Goal: Information Seeking & Learning: Learn about a topic

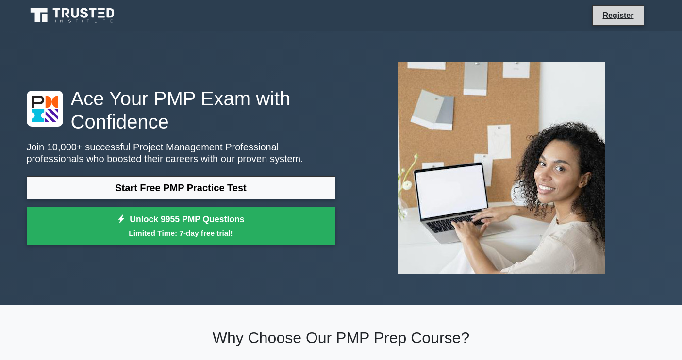
click at [632, 25] on li "Register" at bounding box center [617, 15] width 51 height 20
click at [627, 19] on link "Register" at bounding box center [617, 15] width 43 height 12
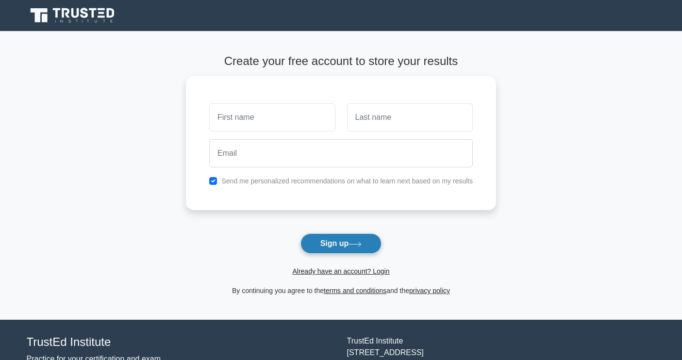
click at [340, 245] on button "Sign up" at bounding box center [341, 243] width 82 height 20
click at [355, 274] on link "Already have an account? Login" at bounding box center [340, 271] width 97 height 8
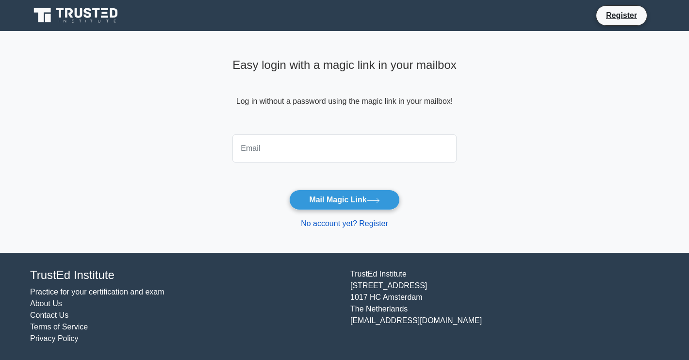
click at [354, 226] on link "No account yet? Register" at bounding box center [344, 223] width 87 height 8
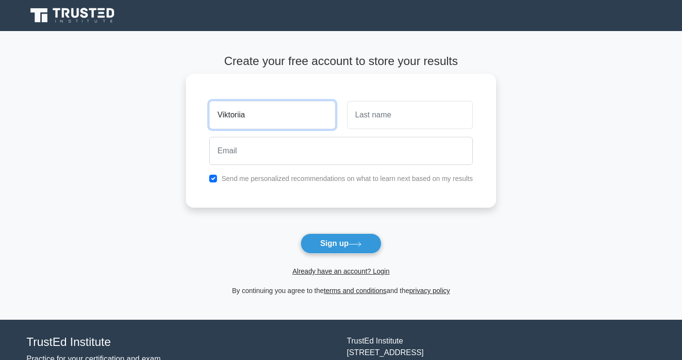
type input "Viktoriia"
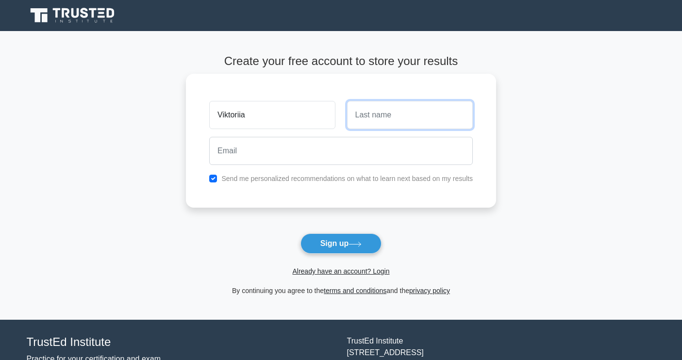
click at [365, 115] on input "text" at bounding box center [410, 115] width 126 height 28
type input "Slutska"
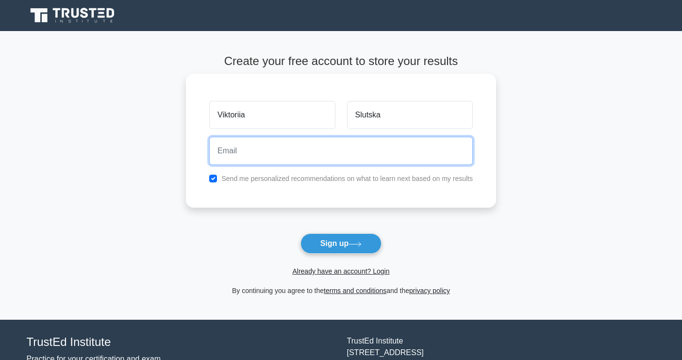
click at [248, 158] on input "email" at bounding box center [340, 151] width 263 height 28
type input "slutska.viktroriia@gmail.com"
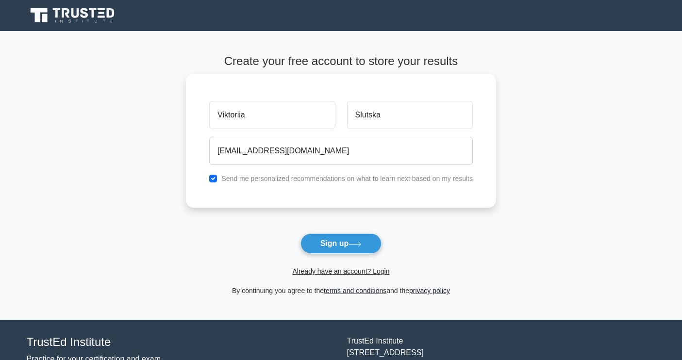
click at [215, 175] on input "checkbox" at bounding box center [213, 179] width 8 height 8
checkbox input "false"
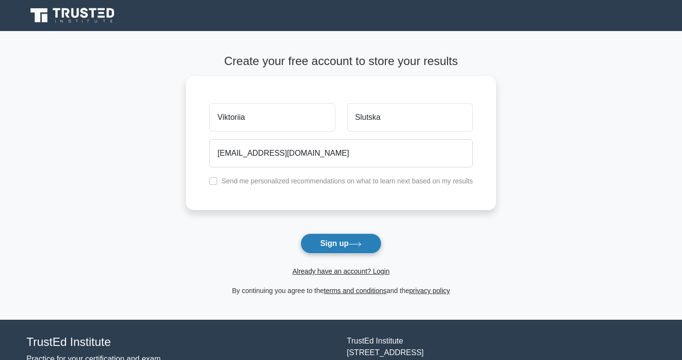
click at [339, 244] on button "Sign up" at bounding box center [341, 243] width 82 height 20
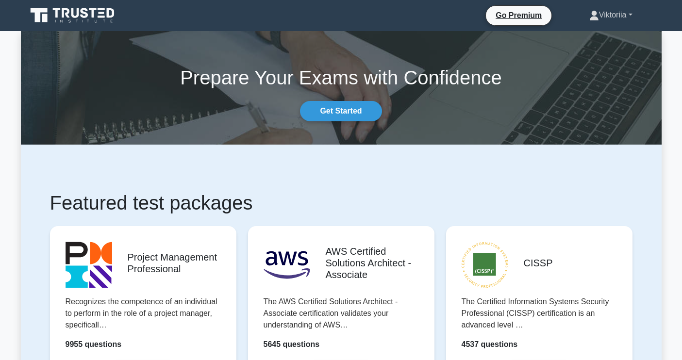
click at [629, 14] on link "Viktoriia" at bounding box center [611, 14] width 90 height 19
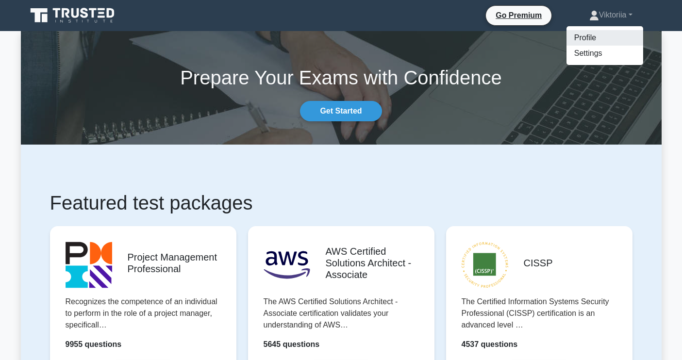
click at [587, 35] on link "Profile" at bounding box center [604, 38] width 77 height 16
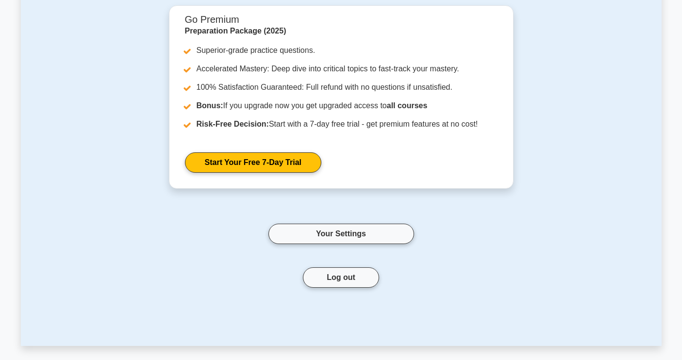
scroll to position [176, 0]
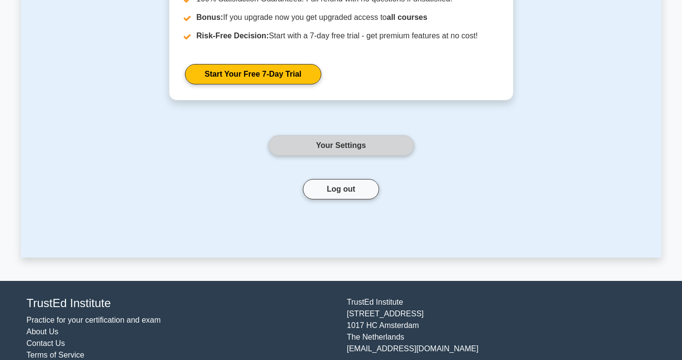
click at [361, 150] on link "Your Settings" at bounding box center [341, 145] width 146 height 20
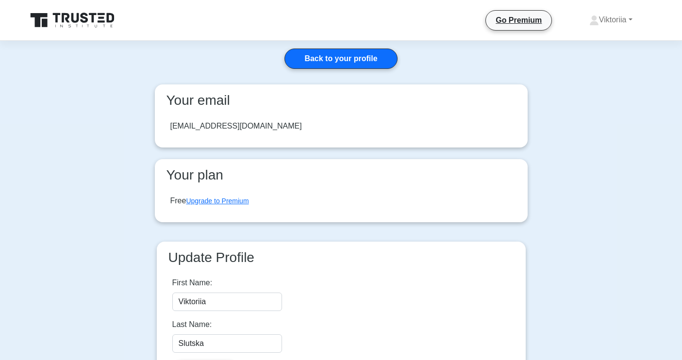
click at [81, 19] on icon at bounding box center [73, 20] width 93 height 18
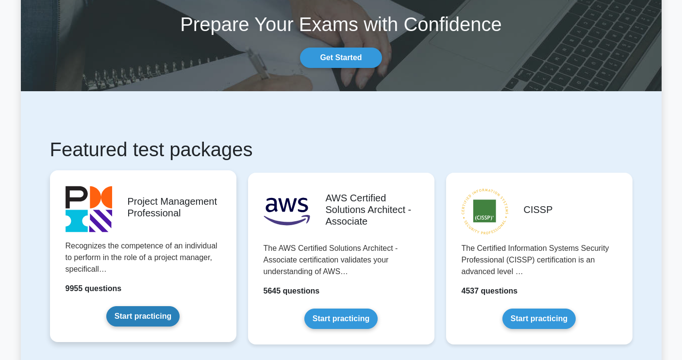
scroll to position [78, 0]
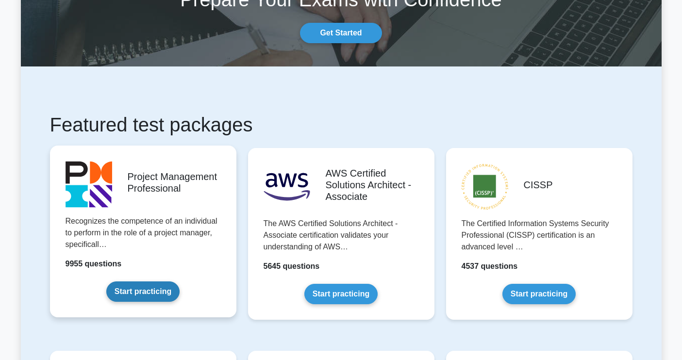
click at [142, 292] on link "Start practicing" at bounding box center [142, 291] width 73 height 20
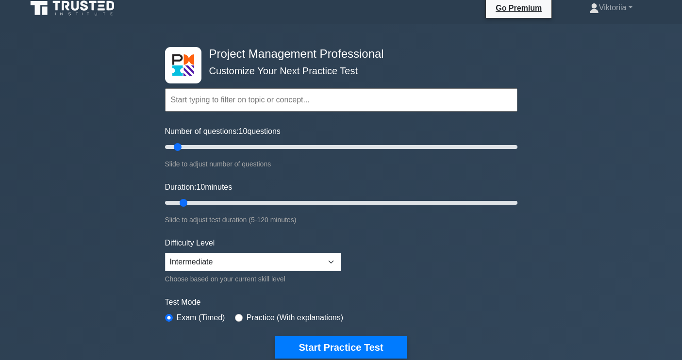
scroll to position [82, 0]
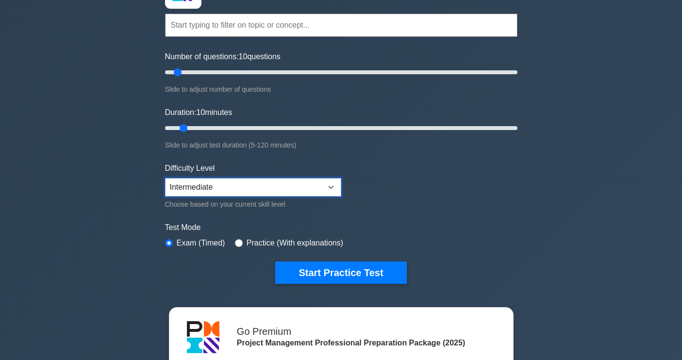
select select "expert"
click at [241, 244] on input "radio" at bounding box center [239, 243] width 8 height 8
radio input "true"
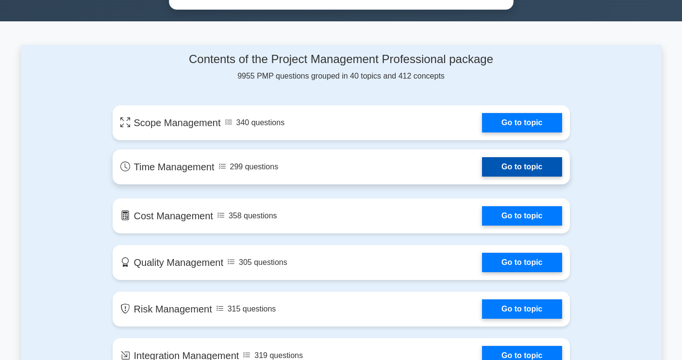
scroll to position [622, 0]
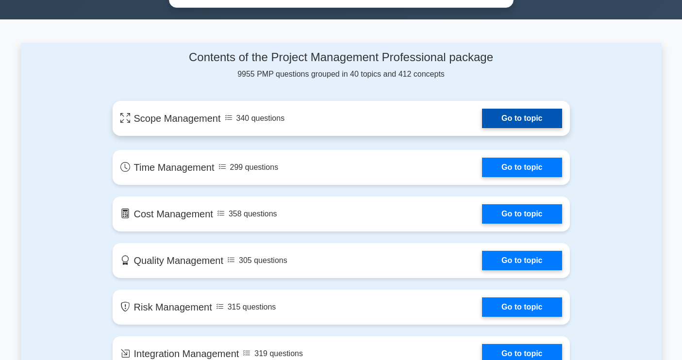
click at [518, 119] on link "Go to topic" at bounding box center [522, 118] width 80 height 19
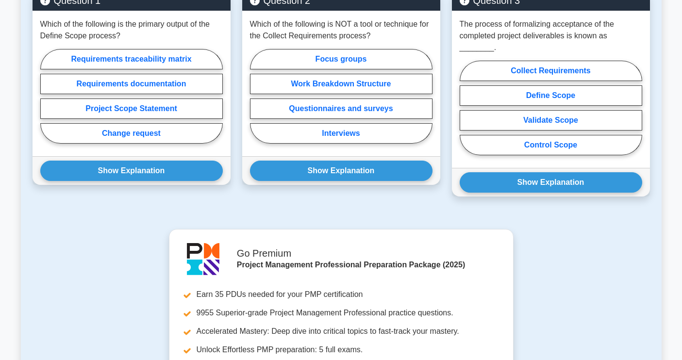
scroll to position [961, 0]
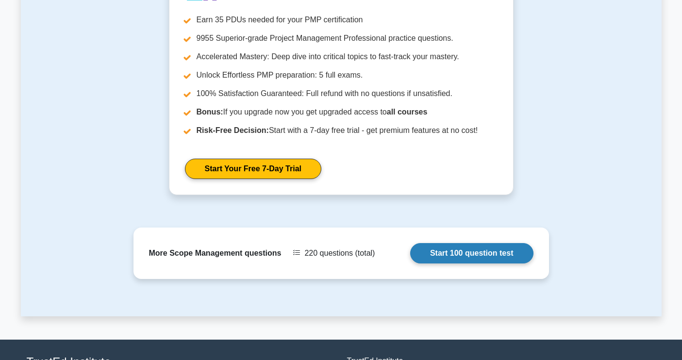
click at [471, 257] on link "Start 100 question test" at bounding box center [471, 253] width 123 height 20
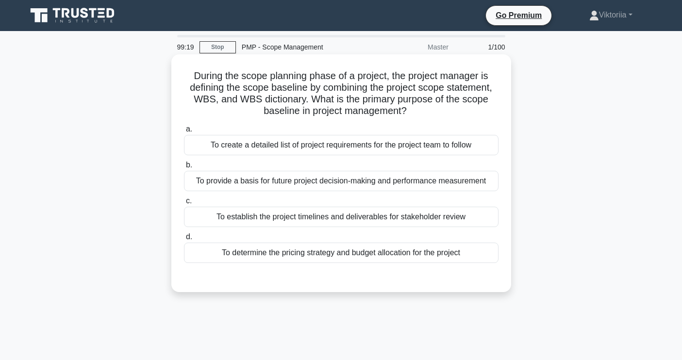
click at [466, 185] on div "To provide a basis for future project decision-making and performance measureme…" at bounding box center [341, 181] width 314 height 20
click at [184, 168] on input "b. To provide a basis for future project decision-making and performance measur…" at bounding box center [184, 165] width 0 height 6
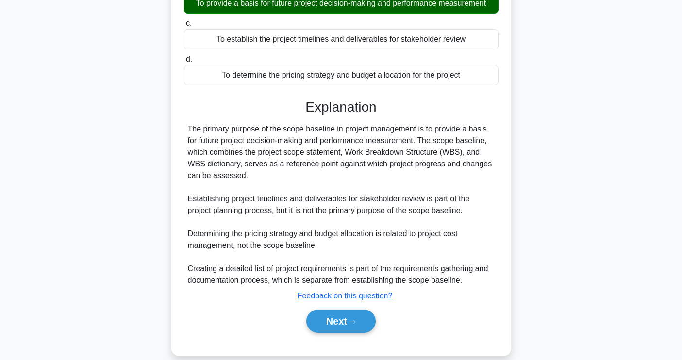
scroll to position [180, 0]
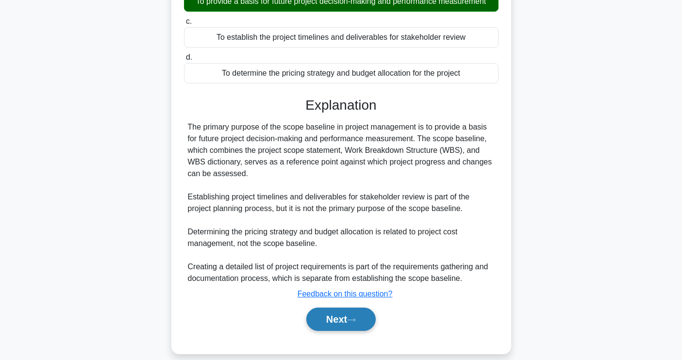
click at [343, 321] on button "Next" at bounding box center [340, 319] width 69 height 23
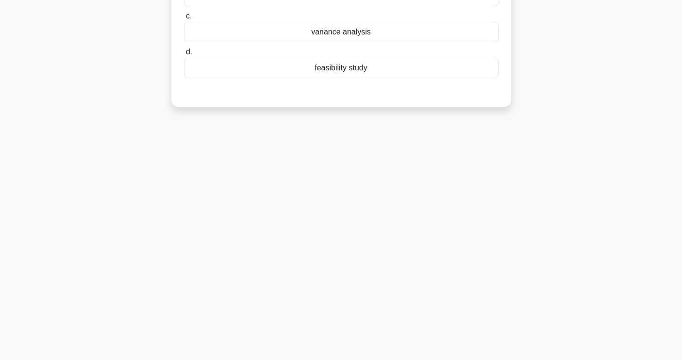
scroll to position [0, 0]
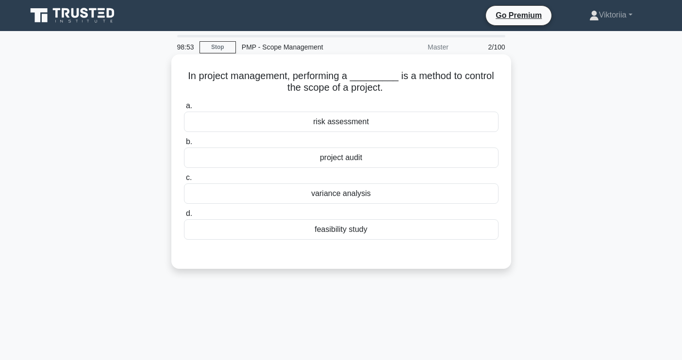
click at [330, 195] on div "variance analysis" at bounding box center [341, 193] width 314 height 20
click at [184, 181] on input "c. variance analysis" at bounding box center [184, 178] width 0 height 6
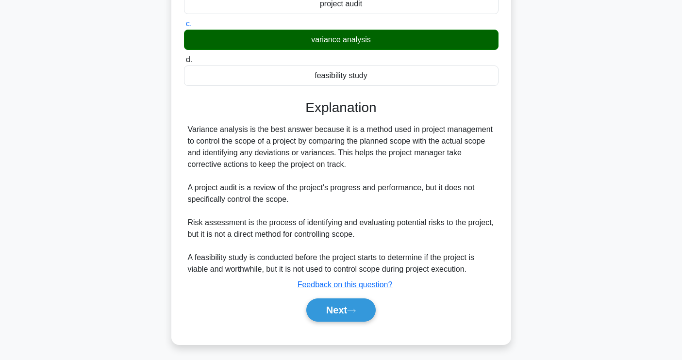
scroll to position [156, 0]
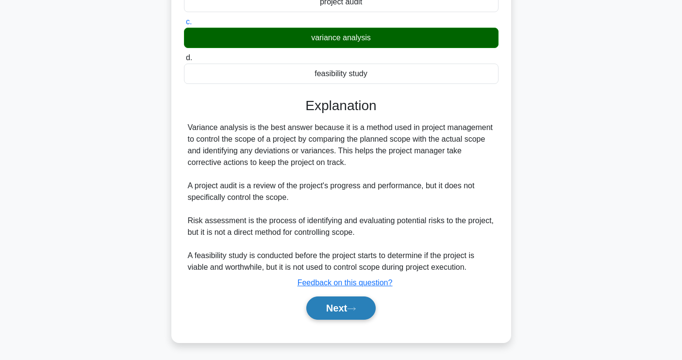
click at [342, 312] on button "Next" at bounding box center [340, 307] width 69 height 23
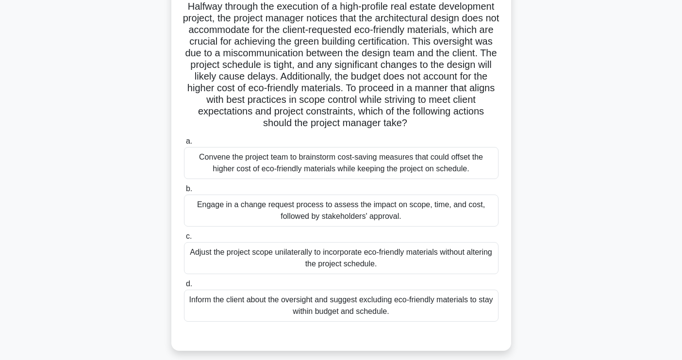
scroll to position [0, 0]
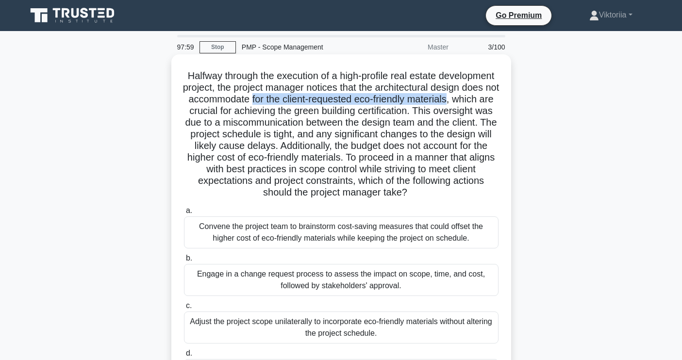
drag, startPoint x: 267, startPoint y: 99, endPoint x: 462, endPoint y: 99, distance: 195.6
click at [462, 99] on h5 "Halfway through the execution of a high-profile real estate development project…" at bounding box center [341, 134] width 316 height 129
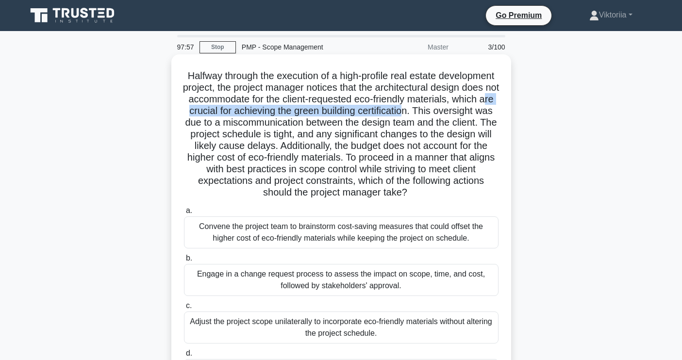
drag, startPoint x: 193, startPoint y: 112, endPoint x: 422, endPoint y: 110, distance: 228.6
click at [422, 110] on h5 "Halfway through the execution of a high-profile real estate development project…" at bounding box center [341, 134] width 316 height 129
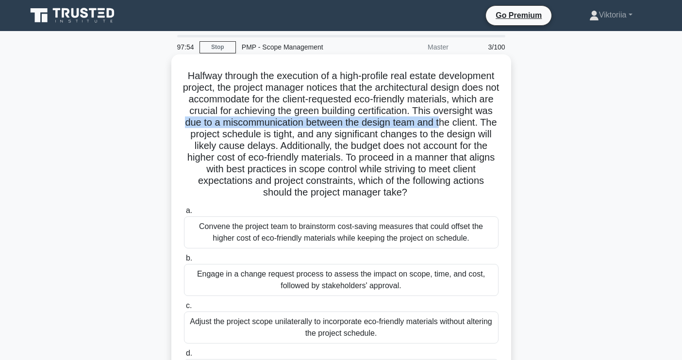
drag, startPoint x: 225, startPoint y: 120, endPoint x: 458, endPoint y: 124, distance: 233.0
click at [458, 124] on h5 "Halfway through the execution of a high-profile real estate development project…" at bounding box center [341, 134] width 316 height 129
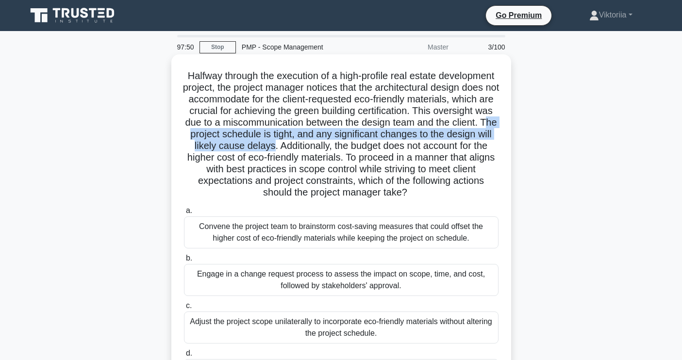
drag, startPoint x: 192, startPoint y: 133, endPoint x: 280, endPoint y: 147, distance: 88.8
click at [280, 147] on h5 "Halfway through the execution of a high-profile real estate development project…" at bounding box center [341, 134] width 316 height 129
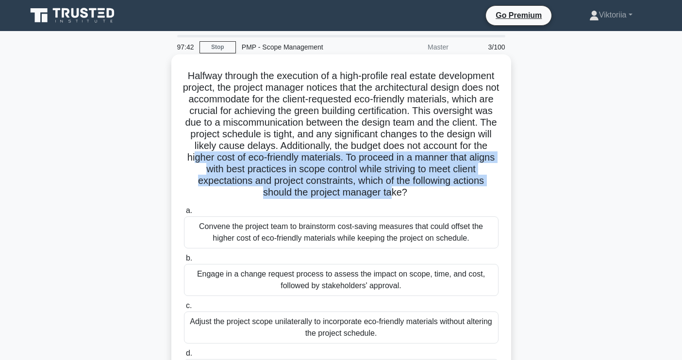
drag, startPoint x: 195, startPoint y: 161, endPoint x: 390, endPoint y: 189, distance: 196.6
click at [390, 189] on h5 "Halfway through the execution of a high-profile real estate development project…" at bounding box center [341, 134] width 316 height 129
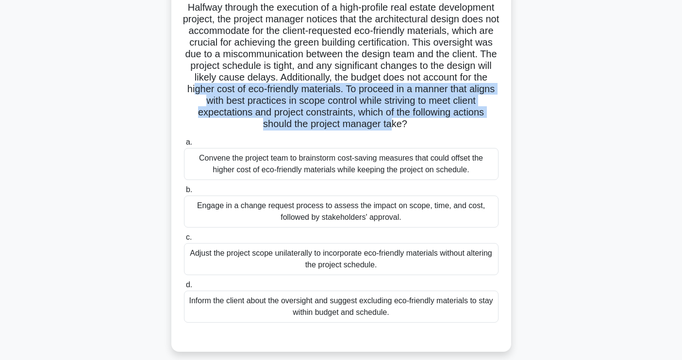
scroll to position [77, 0]
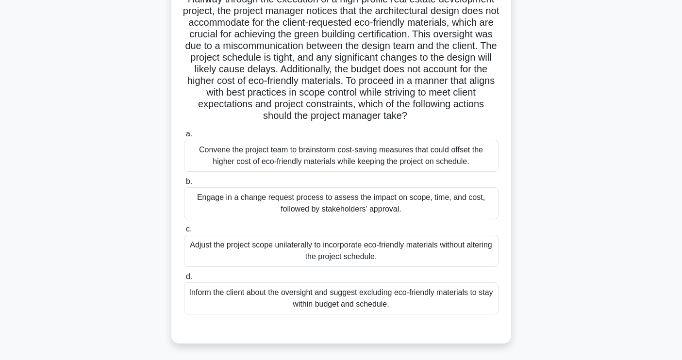
click at [366, 203] on div "Engage in a change request process to assess the impact on scope, time, and cos…" at bounding box center [341, 203] width 314 height 32
click at [184, 185] on input "b. Engage in a change request process to assess the impact on scope, time, and …" at bounding box center [184, 182] width 0 height 6
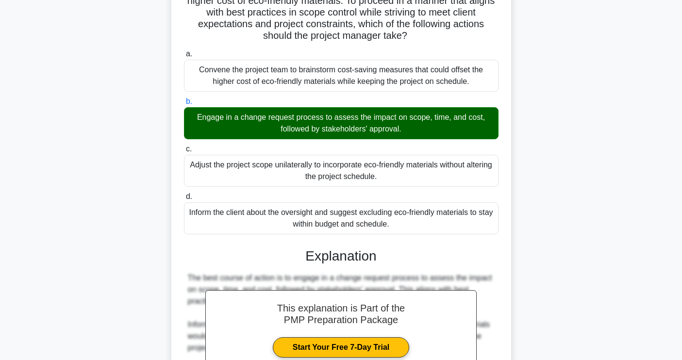
scroll to position [338, 0]
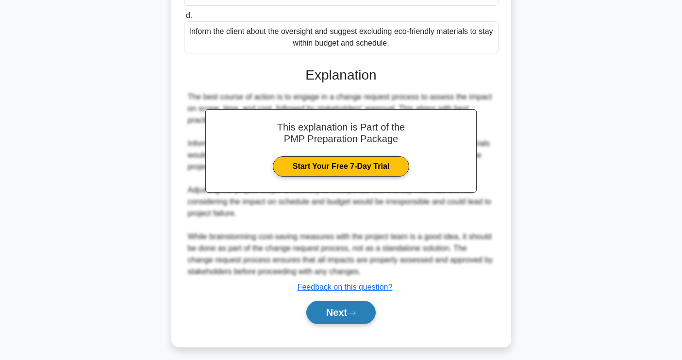
click at [339, 317] on button "Next" at bounding box center [340, 312] width 69 height 23
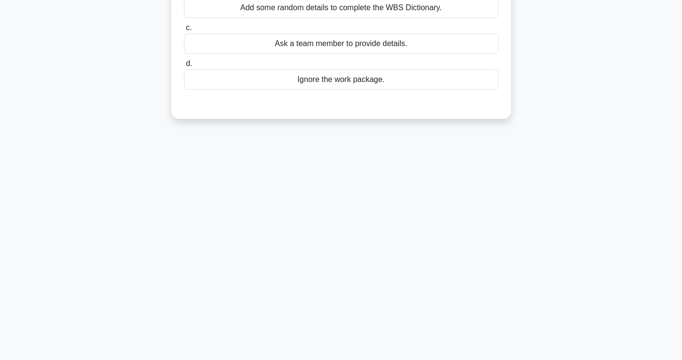
scroll to position [0, 0]
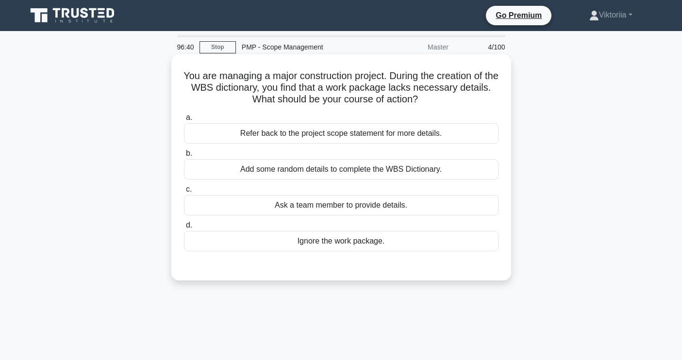
click at [329, 136] on div "Refer back to the project scope statement for more details." at bounding box center [341, 133] width 314 height 20
click at [184, 121] on input "a. Refer back to the project scope statement for more details." at bounding box center [184, 118] width 0 height 6
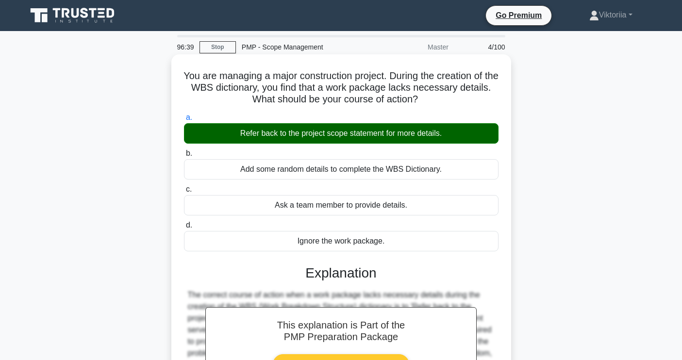
scroll to position [164, 0]
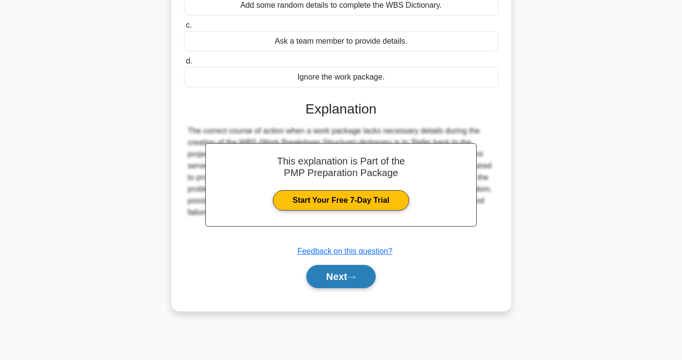
click at [346, 279] on button "Next" at bounding box center [340, 276] width 69 height 23
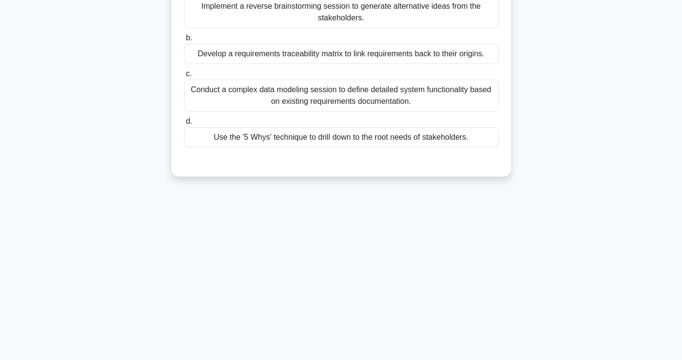
scroll to position [0, 0]
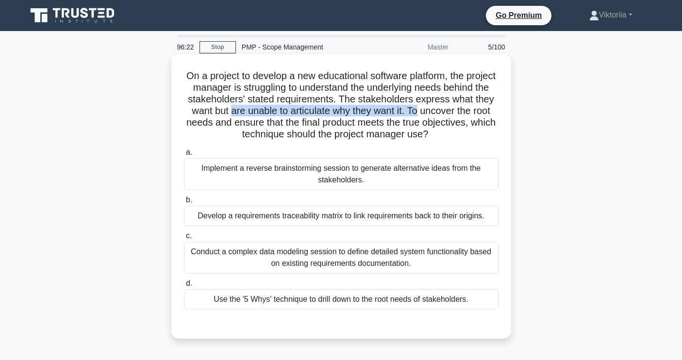
drag, startPoint x: 228, startPoint y: 112, endPoint x: 417, endPoint y: 111, distance: 188.8
click at [417, 111] on h5 "On a project to develop a new educational software platform, the project manage…" at bounding box center [341, 105] width 316 height 71
drag, startPoint x: 191, startPoint y: 123, endPoint x: 444, endPoint y: 133, distance: 252.5
click at [444, 133] on h5 "On a project to develop a new educational software platform, the project manage…" at bounding box center [341, 105] width 316 height 71
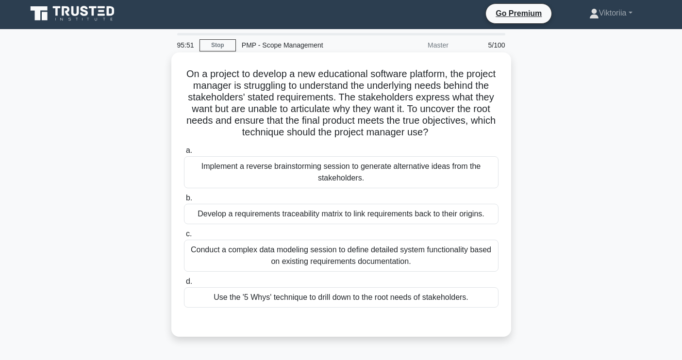
click at [484, 217] on div "Develop a requirements traceability matrix to link requirements back to their o…" at bounding box center [341, 214] width 314 height 20
click at [184, 201] on input "b. Develop a requirements traceability matrix to link requirements back to thei…" at bounding box center [184, 198] width 0 height 6
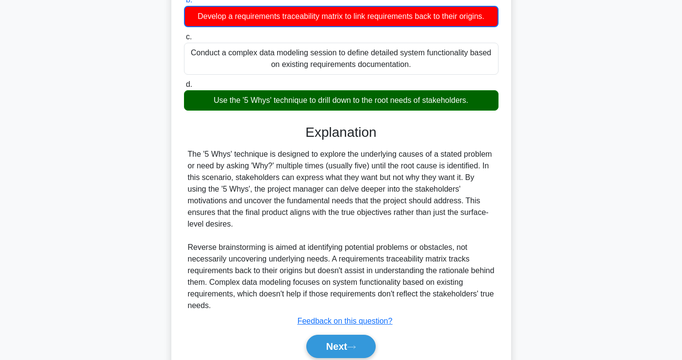
scroll to position [214, 0]
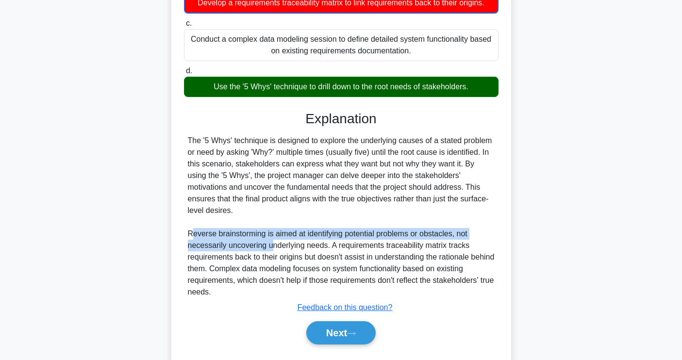
drag, startPoint x: 193, startPoint y: 237, endPoint x: 271, endPoint y: 243, distance: 78.3
click at [271, 243] on div "The '5 Whys' technique is designed to explore the underlying causes of a stated…" at bounding box center [341, 216] width 307 height 163
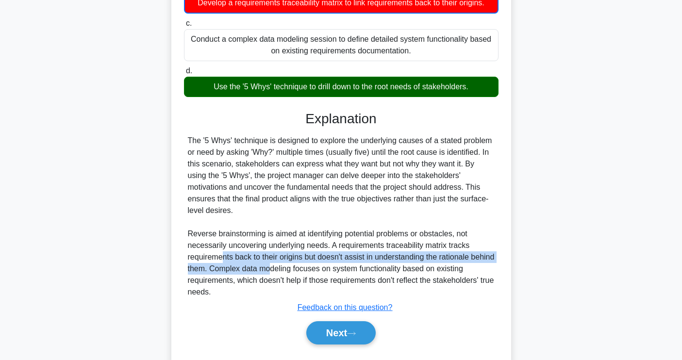
drag, startPoint x: 224, startPoint y: 259, endPoint x: 294, endPoint y: 263, distance: 70.0
click at [294, 263] on div "The '5 Whys' technique is designed to explore the underlying causes of a stated…" at bounding box center [341, 216] width 307 height 163
click at [349, 328] on button "Next" at bounding box center [340, 332] width 69 height 23
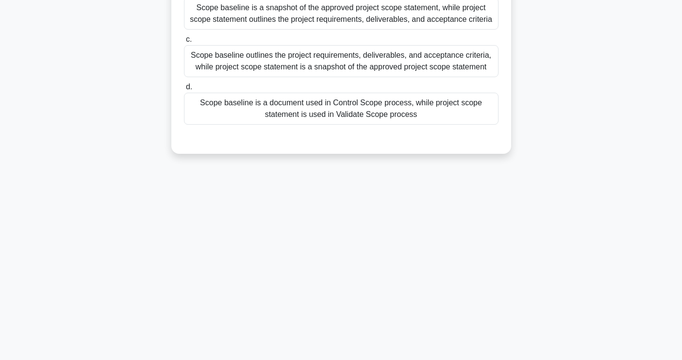
scroll to position [0, 0]
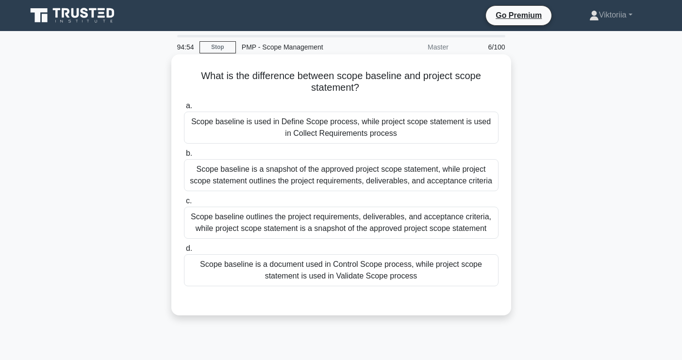
click at [417, 225] on div "Scope baseline outlines the project requirements, deliverables, and acceptance …" at bounding box center [341, 223] width 314 height 32
click at [184, 204] on input "c. Scope baseline outlines the project requirements, deliverables, and acceptan…" at bounding box center [184, 201] width 0 height 6
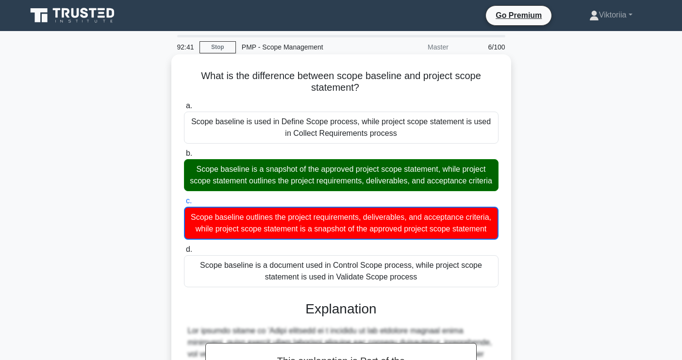
scroll to position [181, 0]
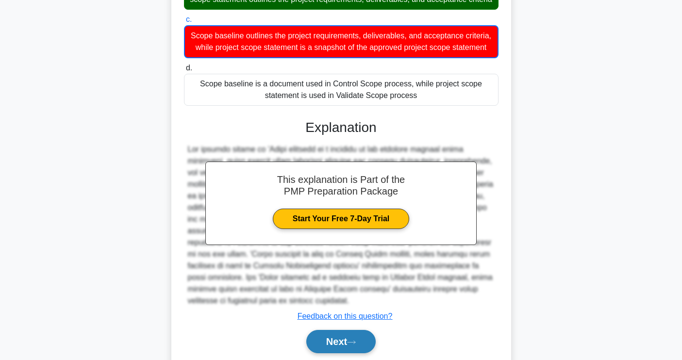
click at [347, 341] on button "Next" at bounding box center [340, 341] width 69 height 23
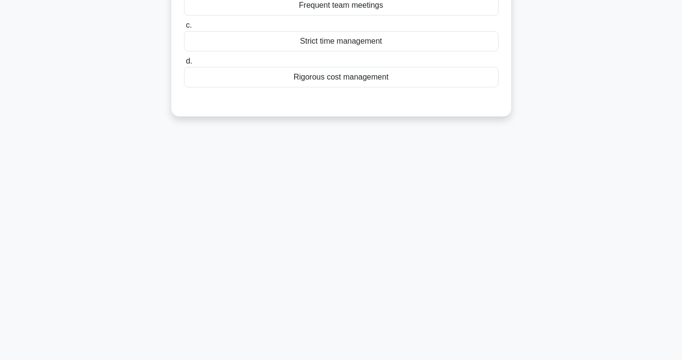
scroll to position [0, 0]
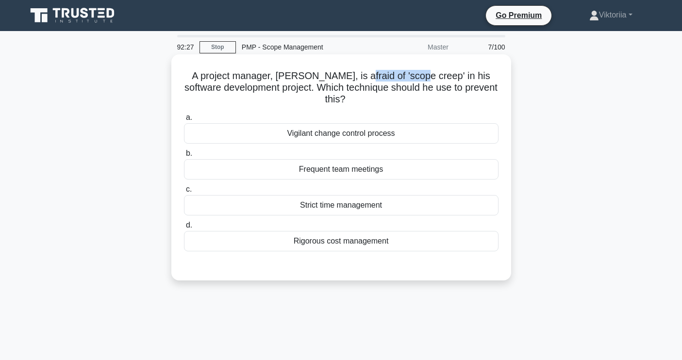
drag, startPoint x: 358, startPoint y: 77, endPoint x: 416, endPoint y: 77, distance: 58.2
click at [416, 77] on h5 "A project manager, Mike, is afraid of 'scope creep' in his software development…" at bounding box center [341, 88] width 316 height 36
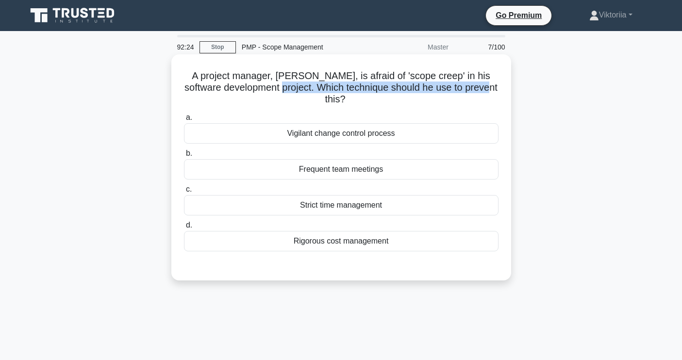
drag, startPoint x: 280, startPoint y: 86, endPoint x: 495, endPoint y: 82, distance: 215.5
click at [495, 82] on h5 "A project manager, Mike, is afraid of 'scope creep' in his software development…" at bounding box center [341, 88] width 316 height 36
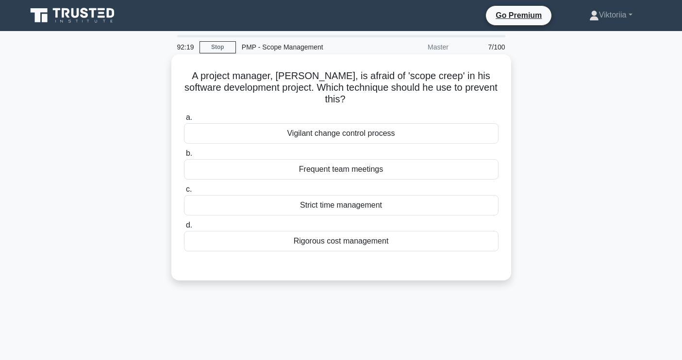
click at [318, 123] on div "Vigilant change control process" at bounding box center [341, 133] width 314 height 20
click at [184, 121] on input "a. Vigilant change control process" at bounding box center [184, 118] width 0 height 6
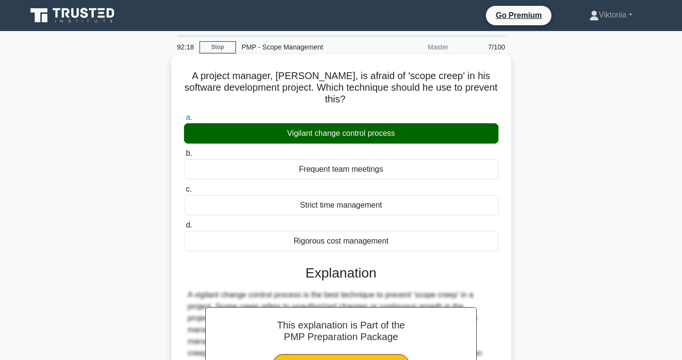
scroll to position [88, 0]
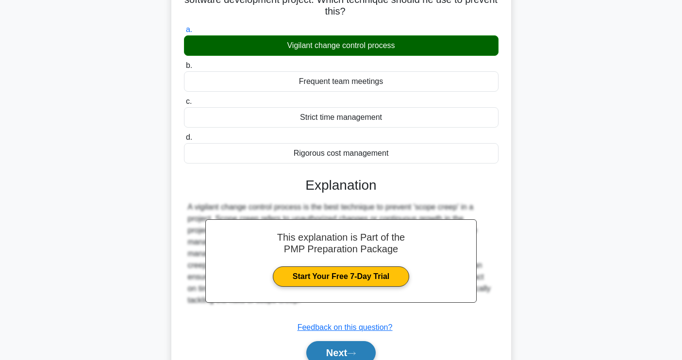
click at [339, 341] on button "Next" at bounding box center [340, 352] width 69 height 23
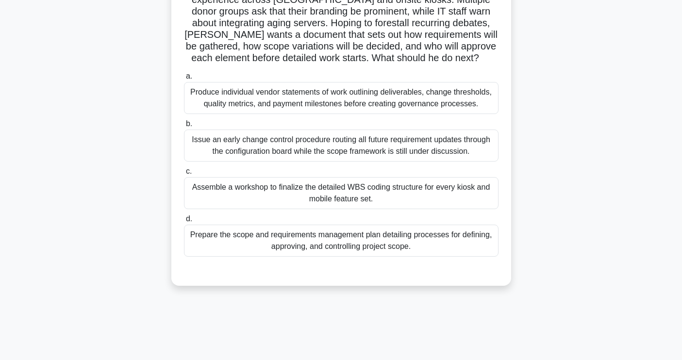
scroll to position [4, 0]
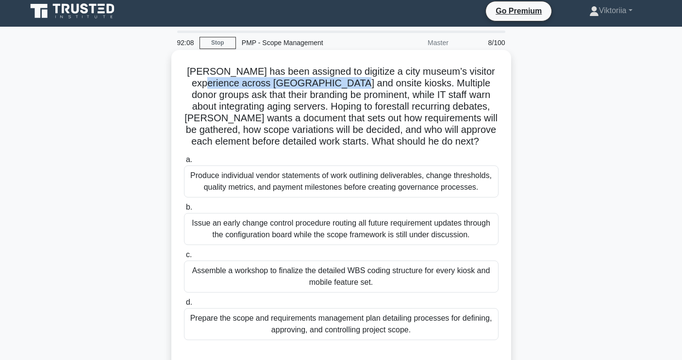
drag, startPoint x: 205, startPoint y: 87, endPoint x: 328, endPoint y: 84, distance: 123.3
click at [328, 84] on h5 "Rahul has been assigned to digitize a city museum’s visitor experience across m…" at bounding box center [341, 107] width 316 height 82
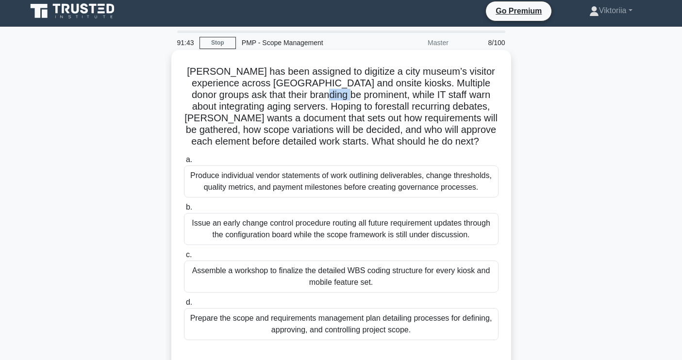
drag, startPoint x: 301, startPoint y: 97, endPoint x: 322, endPoint y: 96, distance: 20.9
click at [322, 96] on h5 "Rahul has been assigned to digitize a city museum’s visitor experience across m…" at bounding box center [341, 107] width 316 height 82
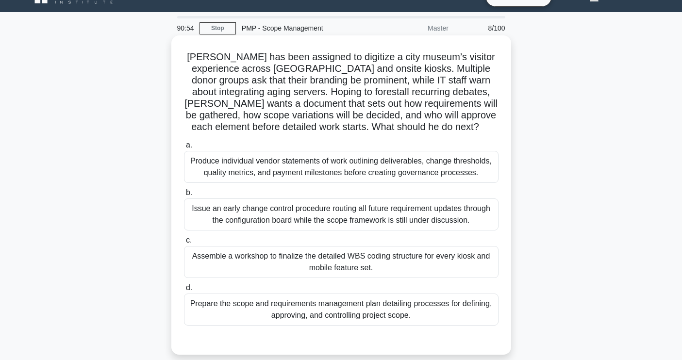
click at [415, 307] on div "Prepare the scope and requirements management plan detailing processes for defi…" at bounding box center [341, 310] width 314 height 32
click at [184, 291] on input "d. Prepare the scope and requirements management plan detailing processes for d…" at bounding box center [184, 288] width 0 height 6
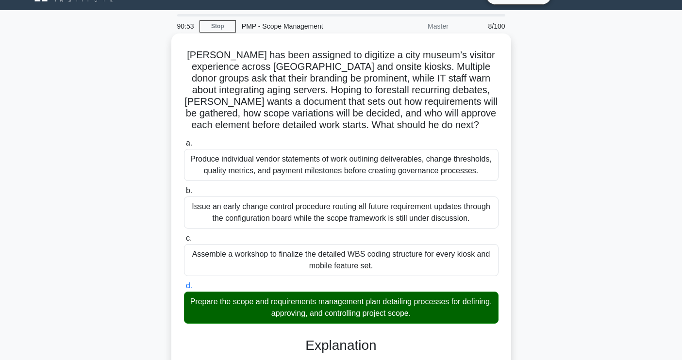
scroll to position [229, 0]
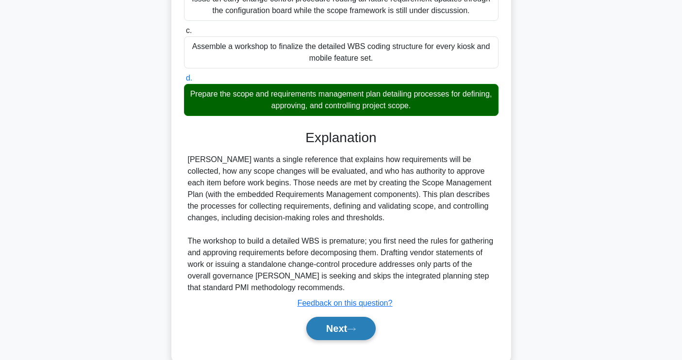
click at [339, 332] on button "Next" at bounding box center [340, 328] width 69 height 23
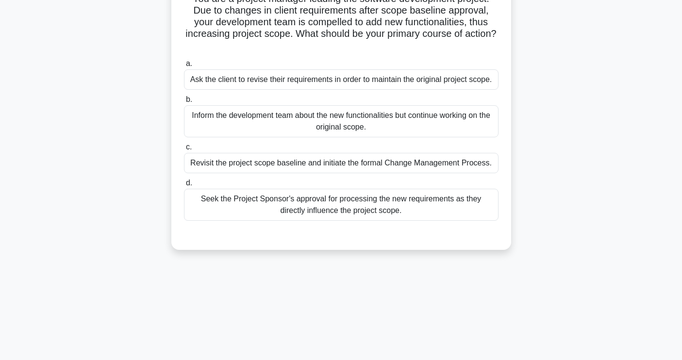
scroll to position [0, 0]
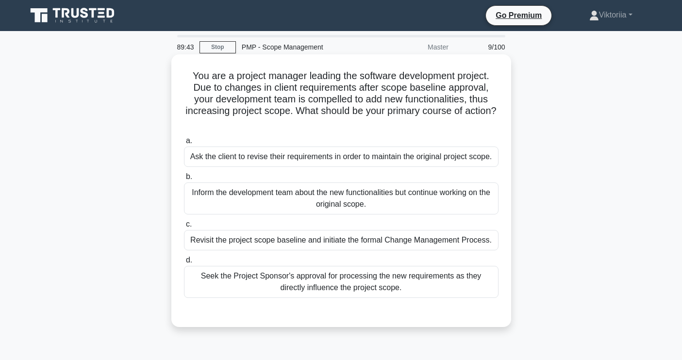
click at [375, 244] on div "Revisit the project scope baseline and initiate the formal Change Management Pr…" at bounding box center [341, 240] width 314 height 20
click at [184, 228] on input "c. Revisit the project scope baseline and initiate the formal Change Management…" at bounding box center [184, 224] width 0 height 6
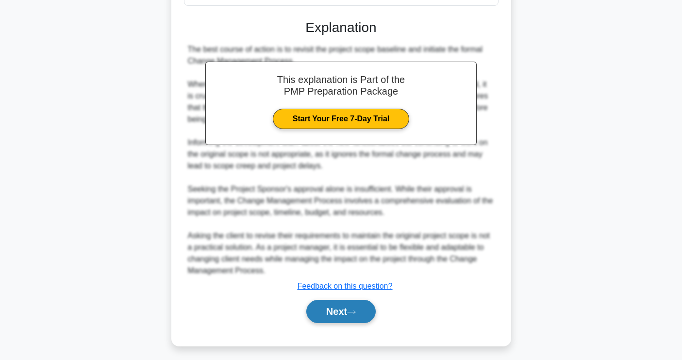
click at [337, 319] on button "Next" at bounding box center [340, 311] width 69 height 23
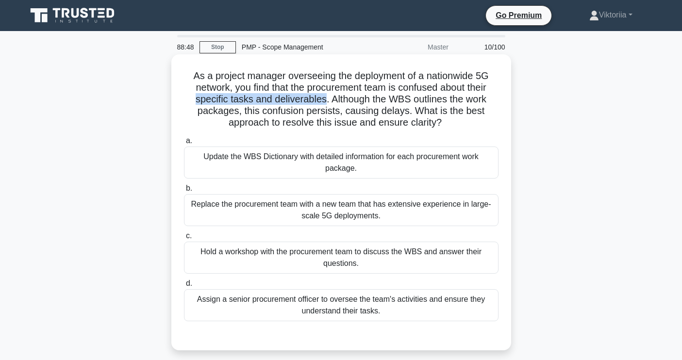
drag, startPoint x: 194, startPoint y: 99, endPoint x: 323, endPoint y: 100, distance: 129.1
click at [323, 100] on h5 "As a project manager overseeing the deployment of a nationwide 5G network, you …" at bounding box center [341, 99] width 316 height 59
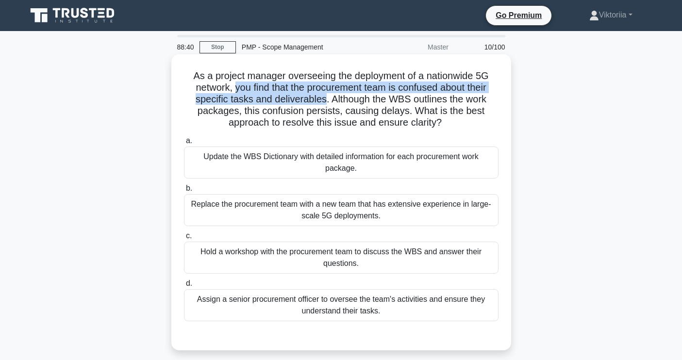
drag, startPoint x: 235, startPoint y: 89, endPoint x: 324, endPoint y: 101, distance: 89.7
click at [324, 101] on h5 "As a project manager overseeing the deployment of a nationwide 5G network, you …" at bounding box center [341, 99] width 316 height 59
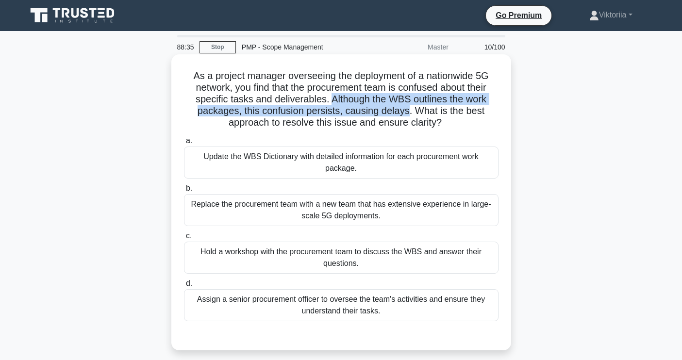
drag, startPoint x: 330, startPoint y: 100, endPoint x: 408, endPoint y: 113, distance: 78.1
click at [408, 113] on h5 "As a project manager overseeing the deployment of a nationwide 5G network, you …" at bounding box center [341, 99] width 316 height 59
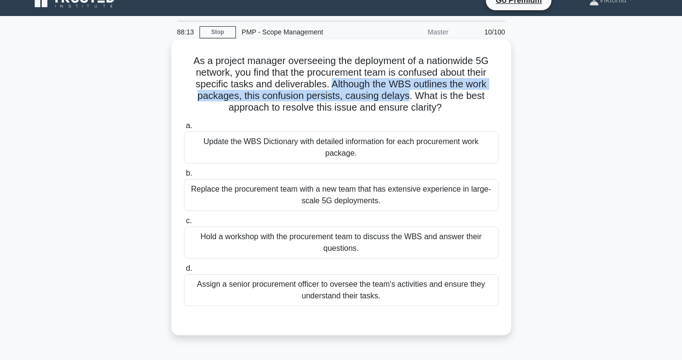
scroll to position [13, 0]
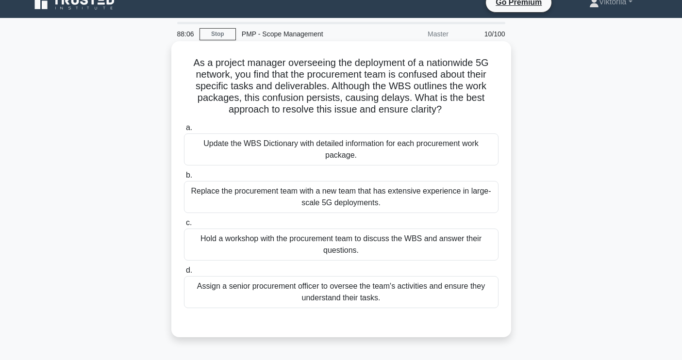
click at [331, 248] on div "Hold a workshop with the procurement team to discuss the WBS and answer their q…" at bounding box center [341, 245] width 314 height 32
click at [184, 226] on input "c. Hold a workshop with the procurement team to discuss the WBS and answer thei…" at bounding box center [184, 223] width 0 height 6
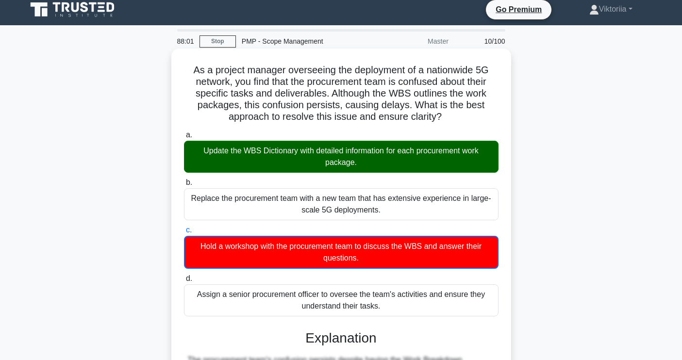
scroll to position [4, 0]
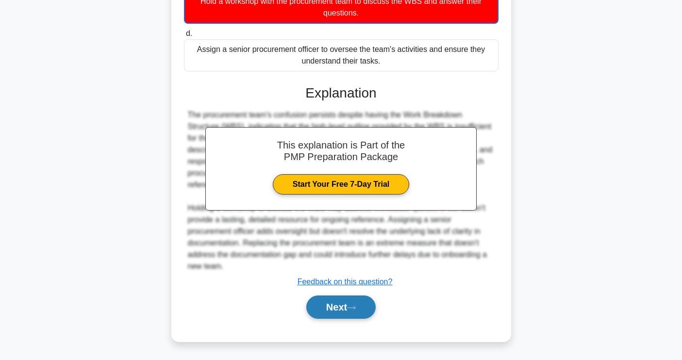
click at [325, 307] on button "Next" at bounding box center [340, 307] width 69 height 23
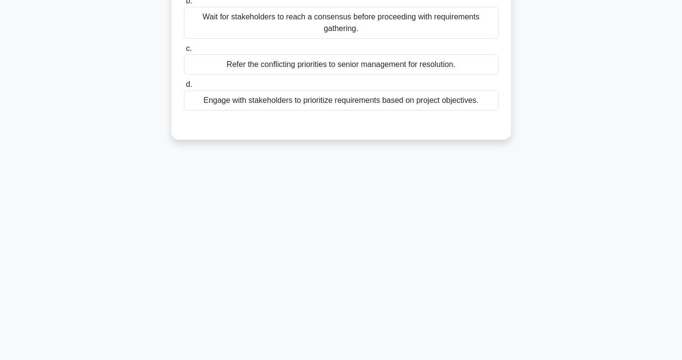
scroll to position [0, 0]
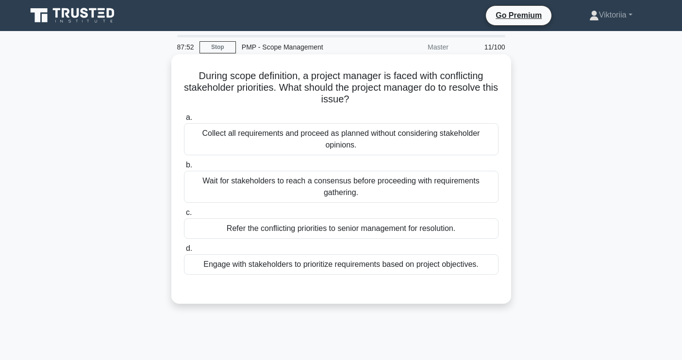
drag, startPoint x: 185, startPoint y: 87, endPoint x: 378, endPoint y: 99, distance: 193.5
click at [378, 99] on h5 "During scope definition, a project manager is faced with conflicting stakeholde…" at bounding box center [341, 88] width 316 height 36
click at [440, 266] on div "Engage with stakeholders to prioritize requirements based on project objectives." at bounding box center [341, 264] width 314 height 20
click at [184, 252] on input "d. Engage with stakeholders to prioritize requirements based on project objecti…" at bounding box center [184, 249] width 0 height 6
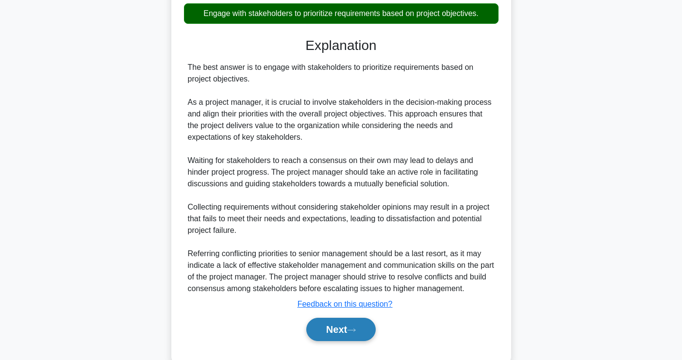
click at [348, 329] on button "Next" at bounding box center [340, 329] width 69 height 23
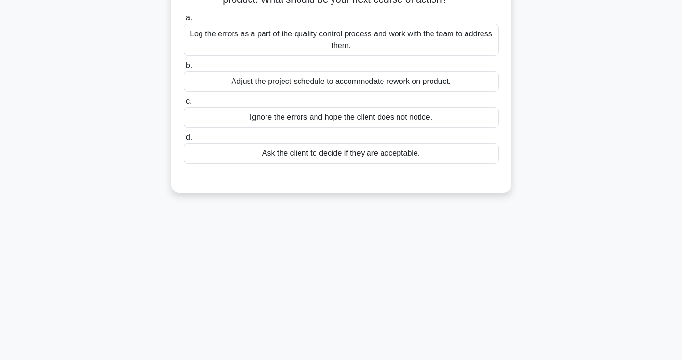
scroll to position [12, 0]
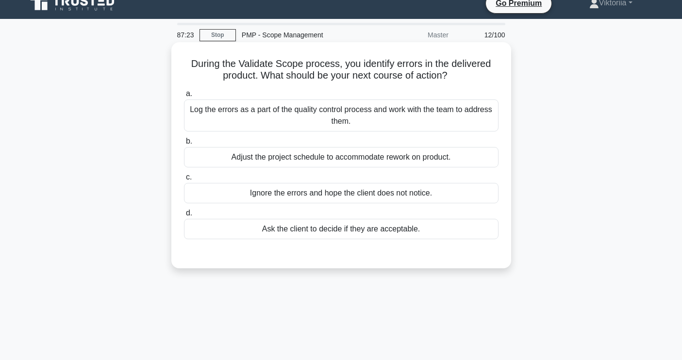
drag, startPoint x: 219, startPoint y: 76, endPoint x: 467, endPoint y: 76, distance: 247.5
click at [467, 76] on h5 "During the Validate Scope process, you identify errors in the delivered product…" at bounding box center [341, 70] width 316 height 24
click at [286, 114] on div "Log the errors as a part of the quality control process and work with the team …" at bounding box center [341, 115] width 314 height 32
click at [184, 97] on input "a. Log the errors as a part of the quality control process and work with the te…" at bounding box center [184, 94] width 0 height 6
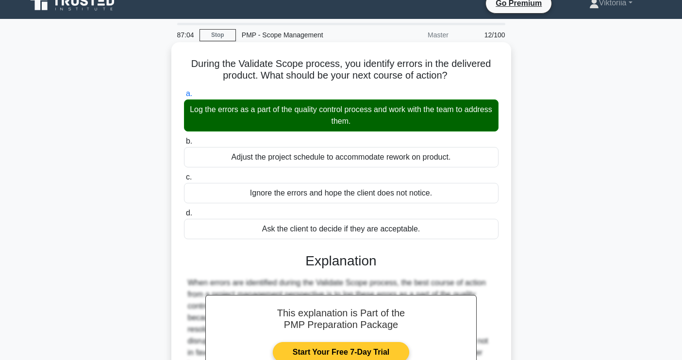
scroll to position [164, 0]
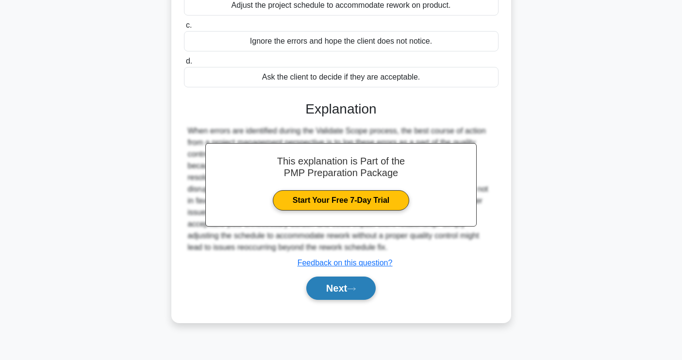
click at [320, 296] on button "Next" at bounding box center [340, 288] width 69 height 23
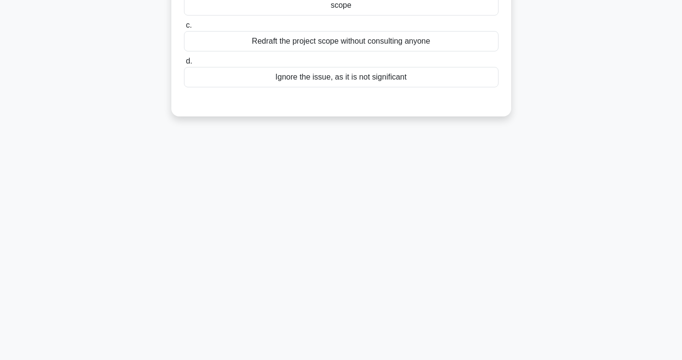
scroll to position [0, 0]
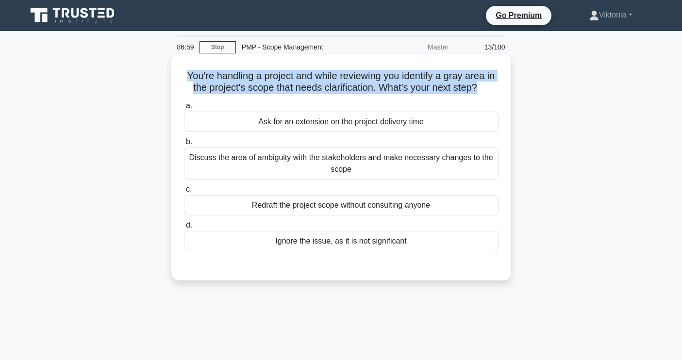
drag, startPoint x: 188, startPoint y: 77, endPoint x: 477, endPoint y: 87, distance: 288.9
click at [477, 87] on h5 "You're handling a project and while reviewing you identify a gray area in the p…" at bounding box center [341, 82] width 316 height 24
click at [227, 80] on h5 "You're handling a project and while reviewing you identify a gray area in the p…" at bounding box center [341, 82] width 316 height 24
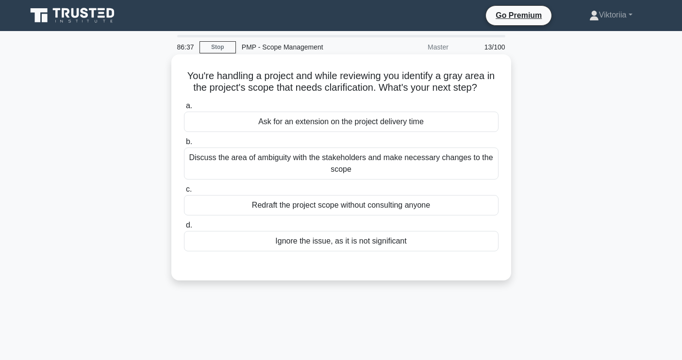
click at [187, 76] on h5 "You're handling a project and while reviewing you identify a gray area in the p…" at bounding box center [341, 82] width 316 height 24
drag, startPoint x: 185, startPoint y: 76, endPoint x: 484, endPoint y: 85, distance: 299.1
click at [484, 85] on h5 "You're handling a project and while reviewing you identify a gray area in the p…" at bounding box center [341, 82] width 316 height 24
click at [247, 81] on h5 "You're handling a project and while reviewing you identify a gray area in the p…" at bounding box center [341, 82] width 316 height 24
drag, startPoint x: 187, startPoint y: 74, endPoint x: 493, endPoint y: 89, distance: 305.6
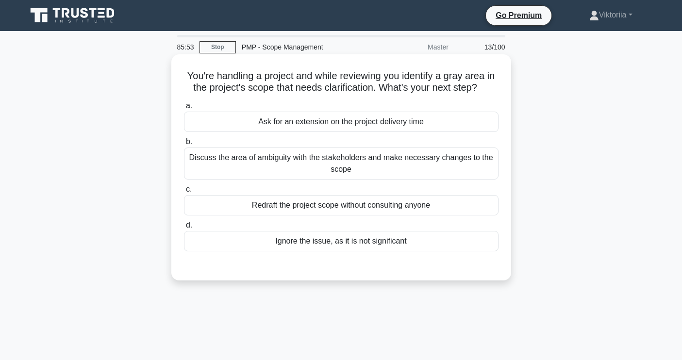
click at [493, 89] on h5 "You're handling a project and while reviewing you identify a gray area in the p…" at bounding box center [341, 82] width 316 height 24
click at [196, 82] on h5 "You're handling a project and while reviewing you identify a gray area in the p…" at bounding box center [341, 82] width 316 height 24
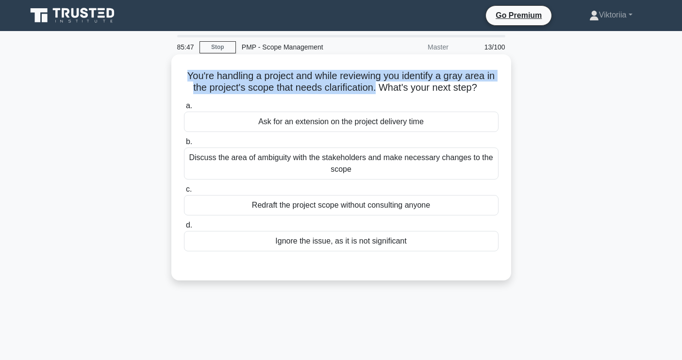
drag, startPoint x: 186, startPoint y: 75, endPoint x: 374, endPoint y: 90, distance: 188.4
click at [374, 90] on h5 "You're handling a project and while reviewing you identify a gray area in the p…" at bounding box center [341, 82] width 316 height 24
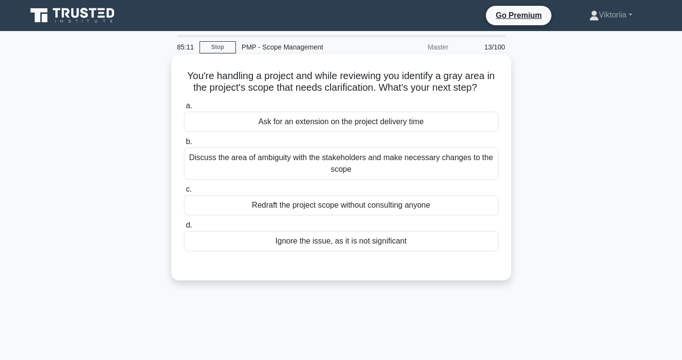
click at [366, 156] on div "Discuss the area of ambiguity with the stakeholders and make necessary changes …" at bounding box center [341, 164] width 314 height 32
click at [184, 145] on input "b. Discuss the area of ambiguity with the stakeholders and make necessary chang…" at bounding box center [184, 142] width 0 height 6
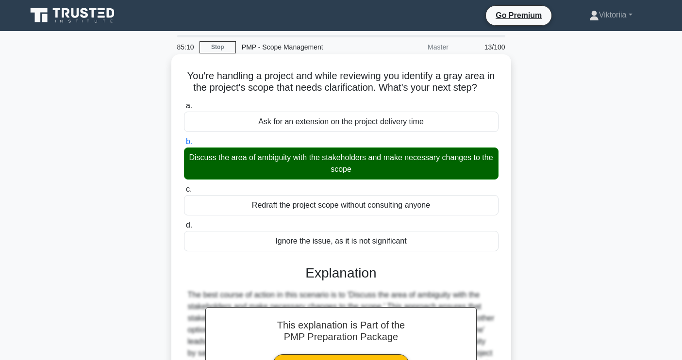
scroll to position [164, 0]
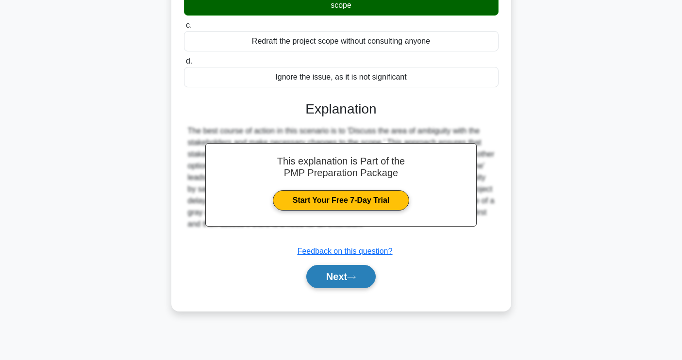
click at [355, 280] on button "Next" at bounding box center [340, 276] width 69 height 23
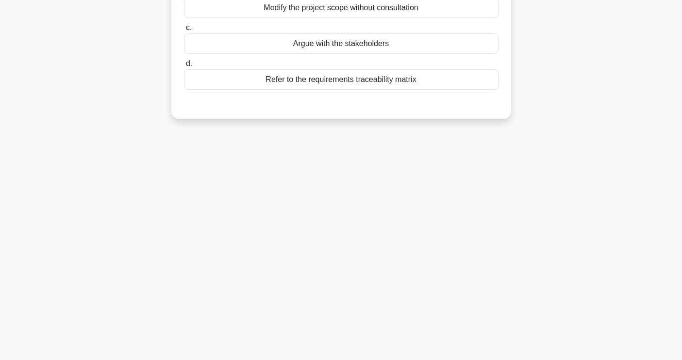
scroll to position [0, 0]
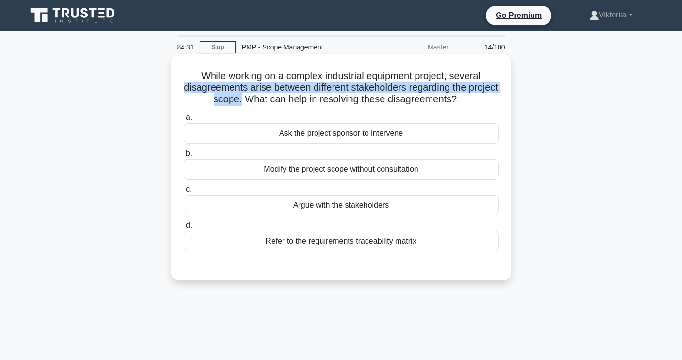
drag, startPoint x: 182, startPoint y: 89, endPoint x: 240, endPoint y: 100, distance: 59.3
click at [240, 100] on div "While working on a complex industrial equipment project, several disagreements …" at bounding box center [341, 167] width 332 height 218
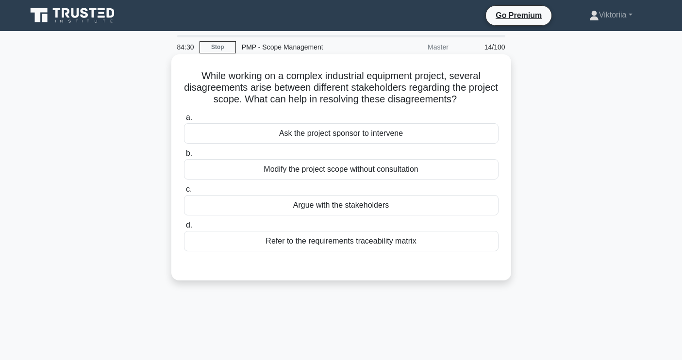
click at [249, 81] on h5 "While working on a complex industrial equipment project, several disagreements …" at bounding box center [341, 88] width 316 height 36
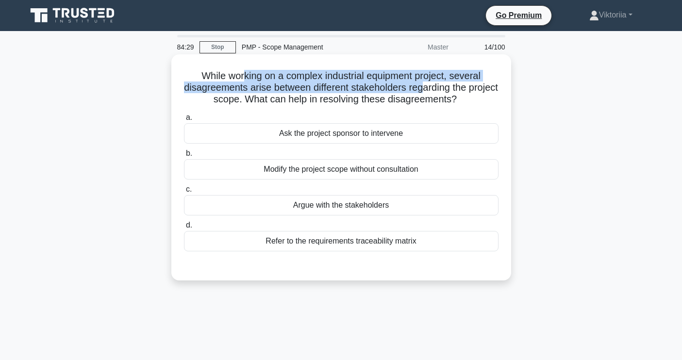
drag, startPoint x: 242, startPoint y: 79, endPoint x: 355, endPoint y: 100, distance: 114.6
click at [423, 92] on h5 "While working on a complex industrial equipment project, several disagreements …" at bounding box center [341, 88] width 316 height 36
click at [424, 83] on h5 "While working on a complex industrial equipment project, several disagreements …" at bounding box center [341, 88] width 316 height 36
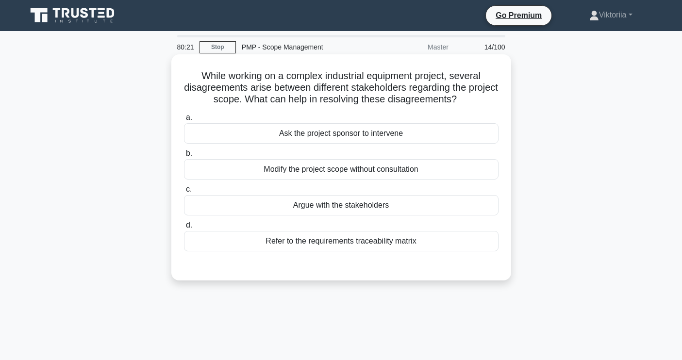
drag, startPoint x: 205, startPoint y: 87, endPoint x: 477, endPoint y: 102, distance: 272.2
click at [477, 102] on h5 "While working on a complex industrial equipment project, several disagreements …" at bounding box center [341, 88] width 316 height 36
click at [348, 98] on h5 "While working on a complex industrial equipment project, several disagreements …" at bounding box center [341, 88] width 316 height 36
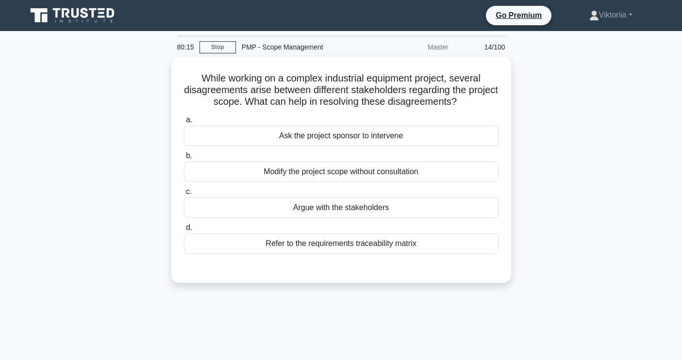
drag, startPoint x: 396, startPoint y: 205, endPoint x: 633, endPoint y: 157, distance: 241.6
click at [635, 161] on div "While working on a complex industrial equipment project, several disagreements …" at bounding box center [341, 176] width 641 height 238
click at [644, 134] on div "While working on a complex industrial equipment project, several disagreements …" at bounding box center [341, 176] width 641 height 238
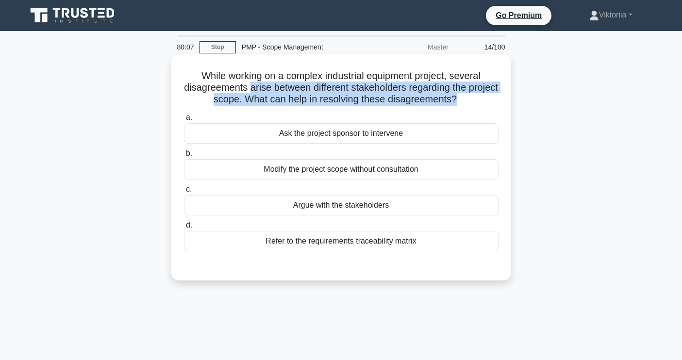
drag, startPoint x: 251, startPoint y: 88, endPoint x: 454, endPoint y: 97, distance: 203.0
click at [454, 97] on h5 "While working on a complex industrial equipment project, several disagreements …" at bounding box center [341, 88] width 316 height 36
click at [371, 241] on div "Refer to the requirements traceability matrix" at bounding box center [341, 241] width 314 height 20
click at [184, 229] on input "d. Refer to the requirements traceability matrix" at bounding box center [184, 225] width 0 height 6
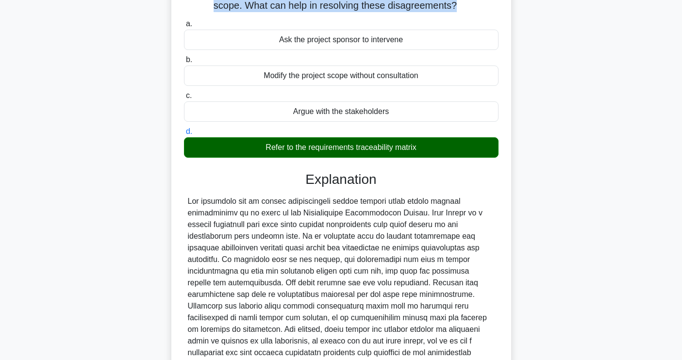
scroll to position [107, 0]
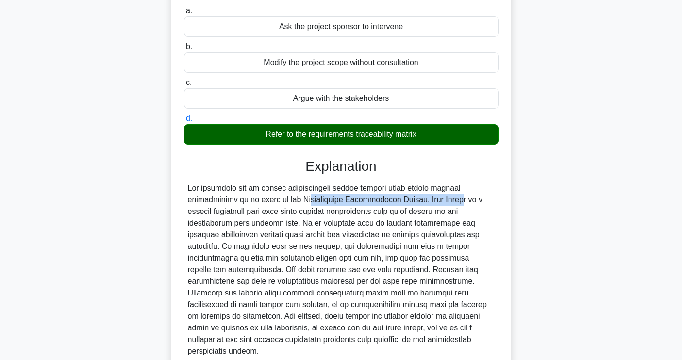
drag, startPoint x: 247, startPoint y: 201, endPoint x: 387, endPoint y: 200, distance: 139.3
click at [387, 200] on div at bounding box center [341, 269] width 307 height 175
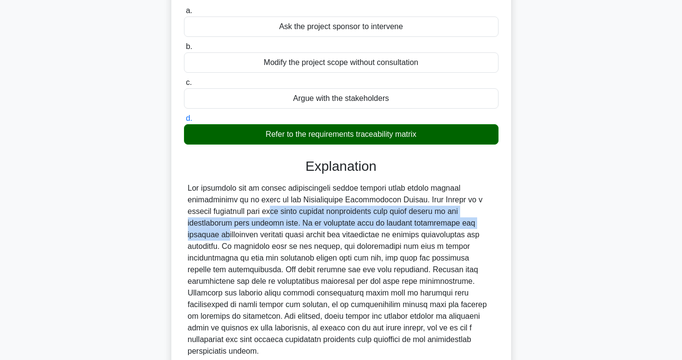
drag, startPoint x: 195, startPoint y: 210, endPoint x: 393, endPoint y: 218, distance: 198.2
click at [393, 218] on div at bounding box center [341, 269] width 307 height 175
drag, startPoint x: 323, startPoint y: 227, endPoint x: 245, endPoint y: 231, distance: 77.8
click at [322, 228] on div at bounding box center [341, 269] width 307 height 175
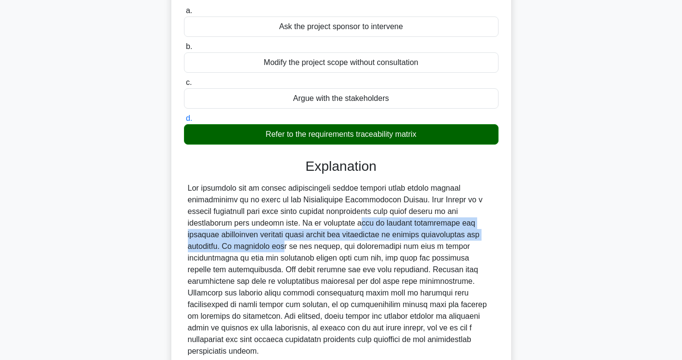
drag, startPoint x: 268, startPoint y: 222, endPoint x: 448, endPoint y: 233, distance: 180.4
click at [448, 233] on div at bounding box center [341, 269] width 307 height 175
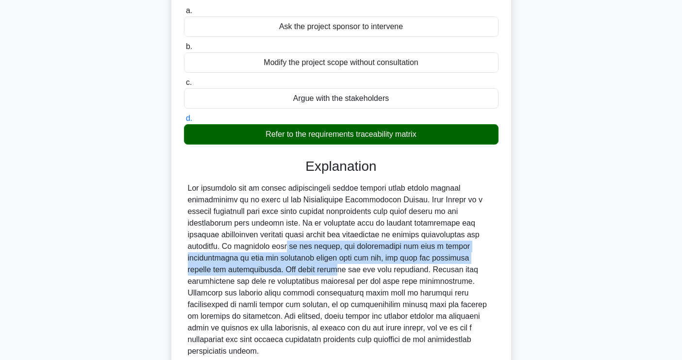
drag, startPoint x: 452, startPoint y: 236, endPoint x: 459, endPoint y: 257, distance: 21.8
click at [459, 257] on div at bounding box center [341, 269] width 307 height 175
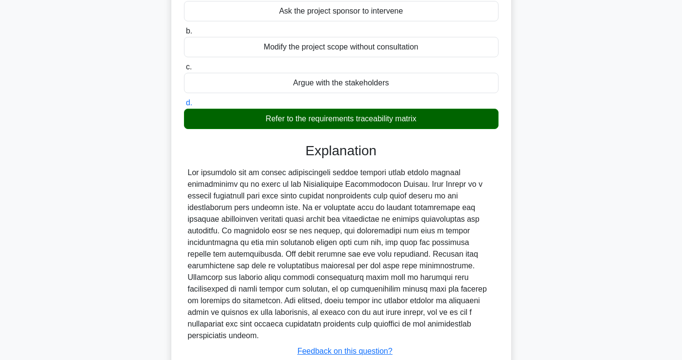
click at [316, 248] on div at bounding box center [341, 254] width 307 height 175
drag, startPoint x: 467, startPoint y: 243, endPoint x: 313, endPoint y: 255, distance: 154.3
click at [313, 255] on div at bounding box center [341, 254] width 307 height 175
drag, startPoint x: 313, startPoint y: 253, endPoint x: 331, endPoint y: 258, distance: 18.1
click at [331, 258] on div at bounding box center [341, 254] width 307 height 175
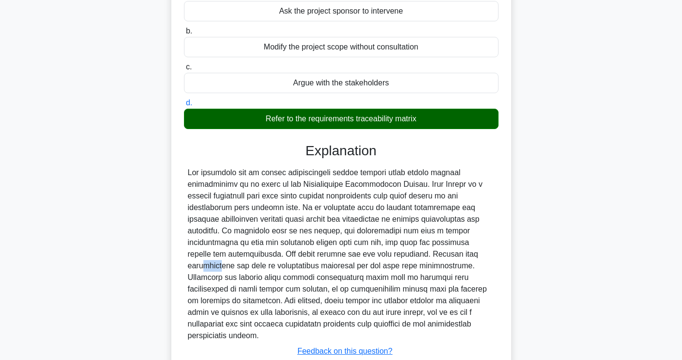
click at [332, 258] on div at bounding box center [341, 254] width 307 height 175
click at [316, 255] on div at bounding box center [341, 254] width 307 height 175
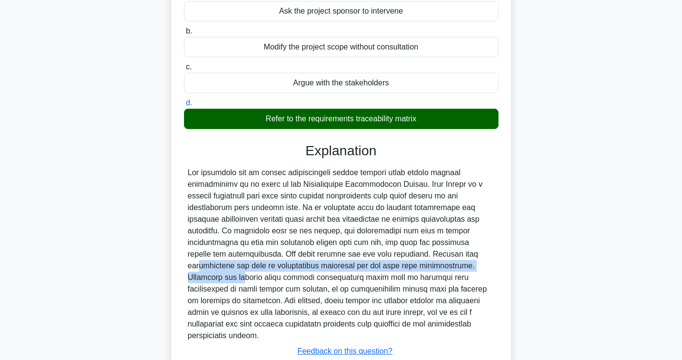
drag, startPoint x: 312, startPoint y: 254, endPoint x: 331, endPoint y: 259, distance: 20.0
click at [333, 268] on div at bounding box center [341, 254] width 307 height 175
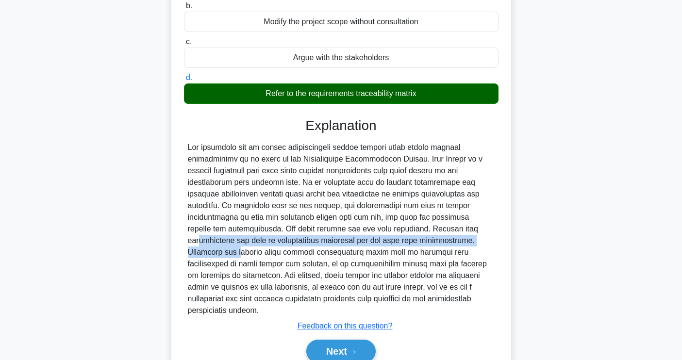
scroll to position [149, 0]
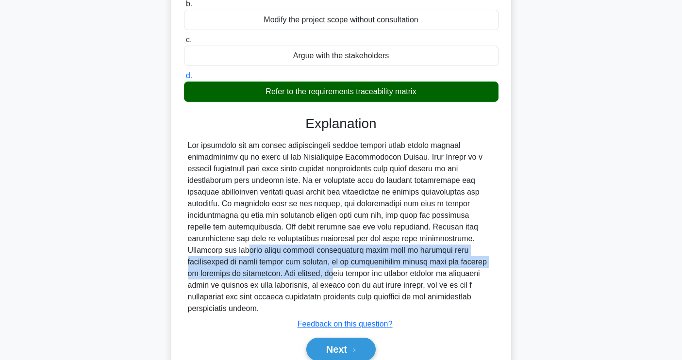
drag, startPoint x: 338, startPoint y: 239, endPoint x: 407, endPoint y: 265, distance: 74.3
click at [407, 265] on div at bounding box center [341, 227] width 307 height 175
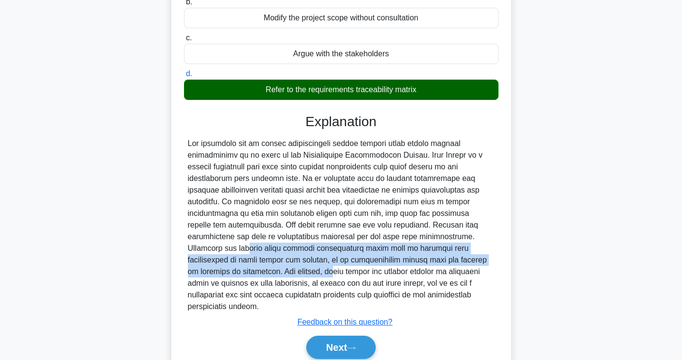
scroll to position [153, 0]
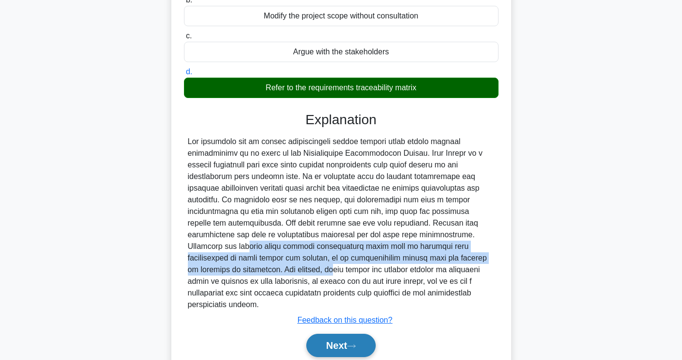
click at [339, 334] on button "Next" at bounding box center [340, 345] width 69 height 23
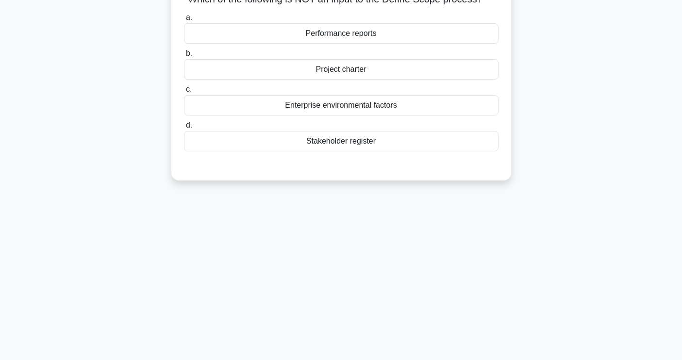
scroll to position [0, 0]
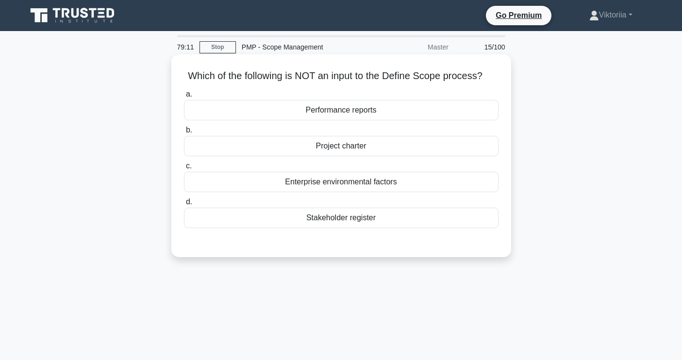
click at [402, 113] on div "Performance reports" at bounding box center [341, 110] width 314 height 20
click at [184, 98] on input "a. Performance reports" at bounding box center [184, 94] width 0 height 6
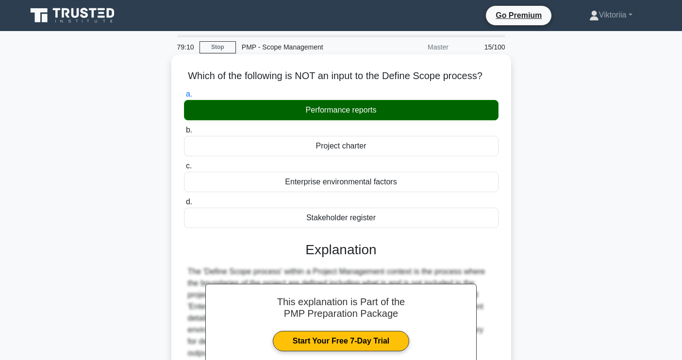
scroll to position [164, 0]
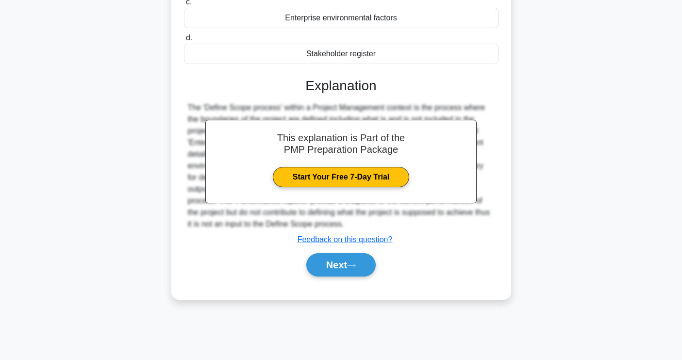
click at [362, 262] on button "Next" at bounding box center [340, 264] width 69 height 23
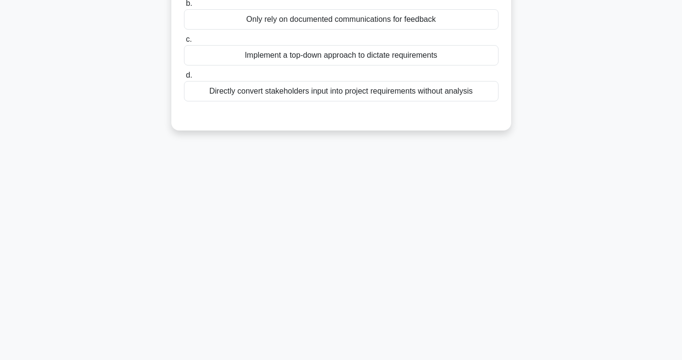
scroll to position [0, 0]
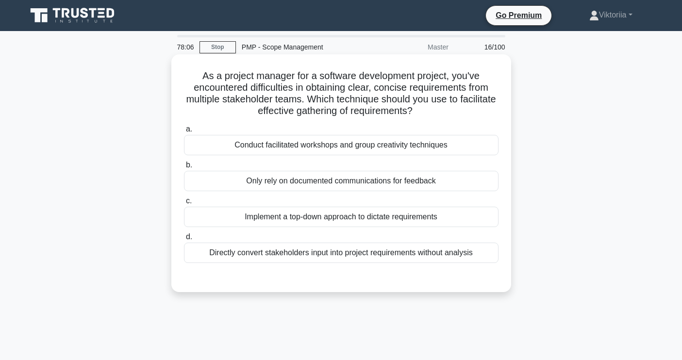
click at [382, 148] on div "Conduct facilitated workshops and group creativity techniques" at bounding box center [341, 145] width 314 height 20
click at [184, 132] on input "a. Conduct facilitated workshops and group creativity techniques" at bounding box center [184, 129] width 0 height 6
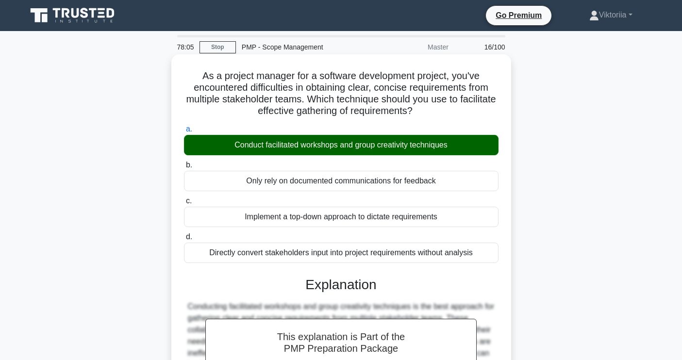
scroll to position [164, 0]
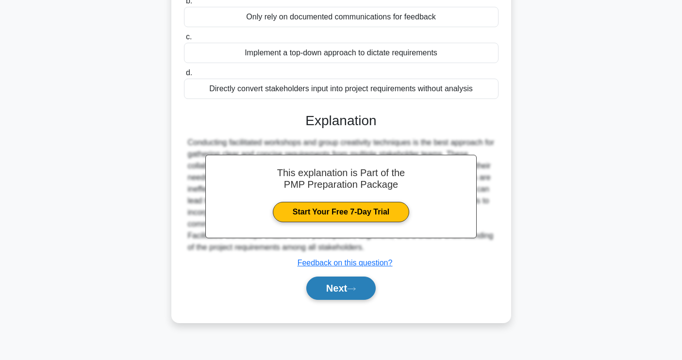
click at [356, 286] on icon at bounding box center [351, 288] width 9 height 5
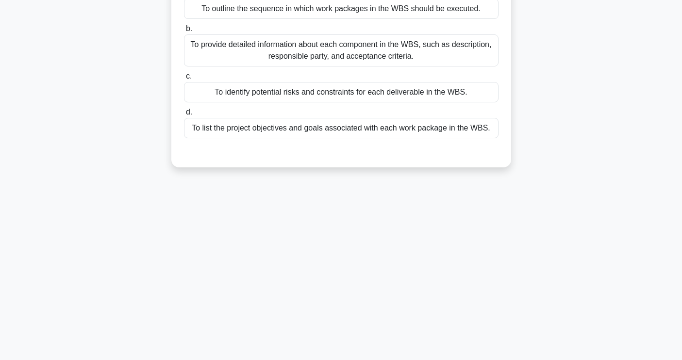
scroll to position [0, 0]
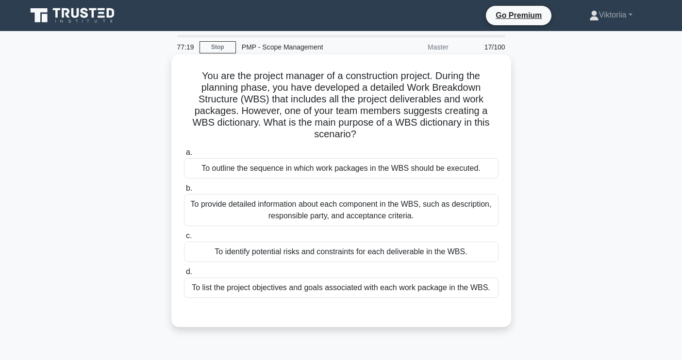
click at [364, 215] on div "To provide detailed information about each component in the WBS, such as descri…" at bounding box center [341, 210] width 314 height 32
click at [184, 192] on input "b. To provide detailed information about each component in the WBS, such as des…" at bounding box center [184, 188] width 0 height 6
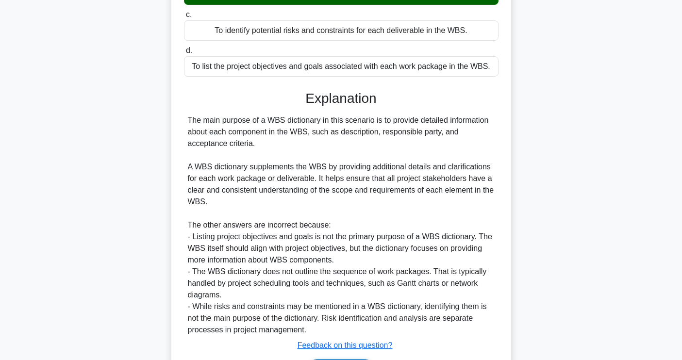
scroll to position [257, 0]
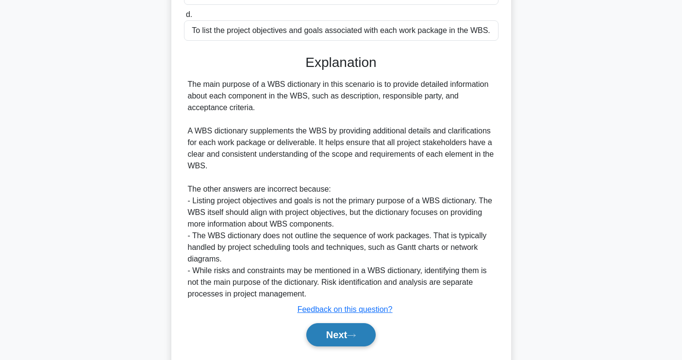
click at [337, 336] on button "Next" at bounding box center [340, 334] width 69 height 23
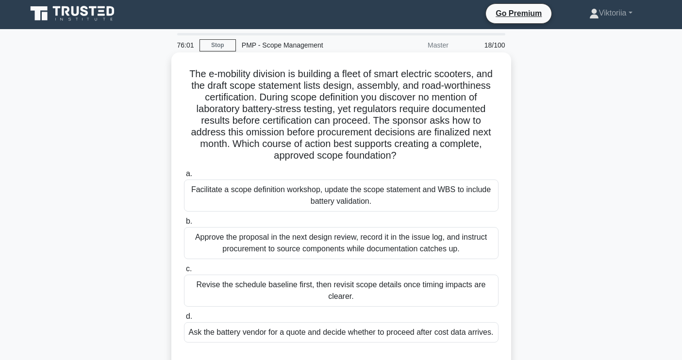
scroll to position [17, 0]
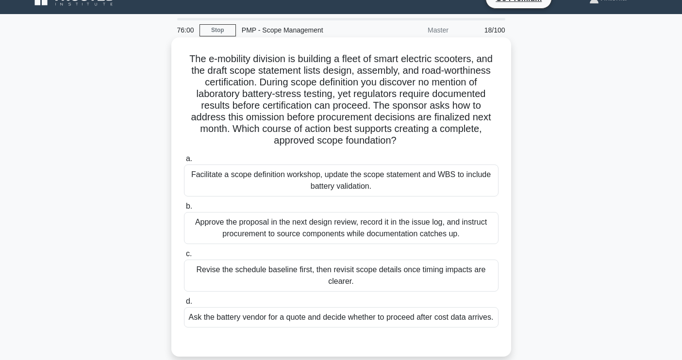
click at [342, 183] on div "Facilitate a scope definition workshop, update the scope statement and WBS to i…" at bounding box center [341, 180] width 314 height 32
click at [184, 162] on input "a. Facilitate a scope definition workshop, update the scope statement and WBS t…" at bounding box center [184, 159] width 0 height 6
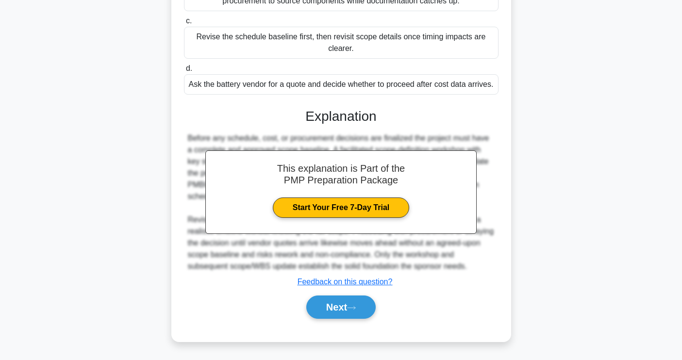
scroll to position [0, 0]
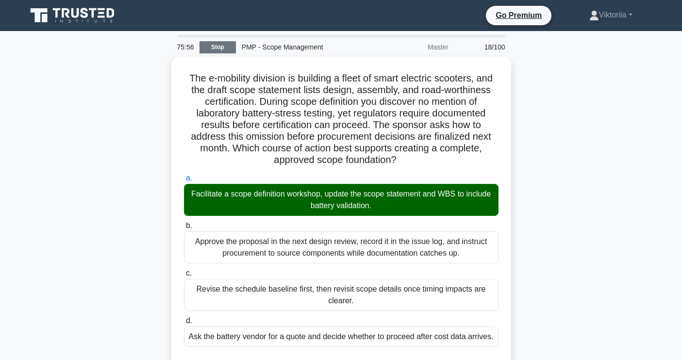
click at [219, 48] on link "Stop" at bounding box center [217, 47] width 36 height 12
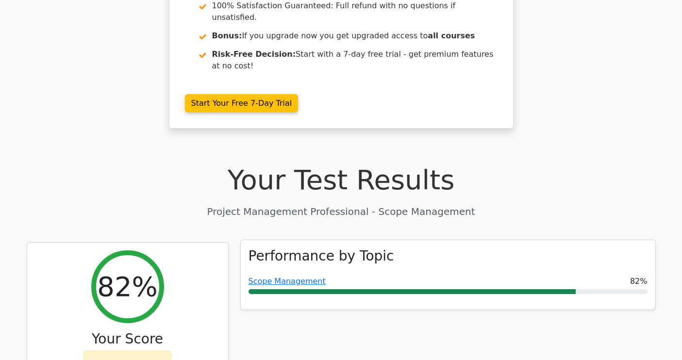
scroll to position [223, 0]
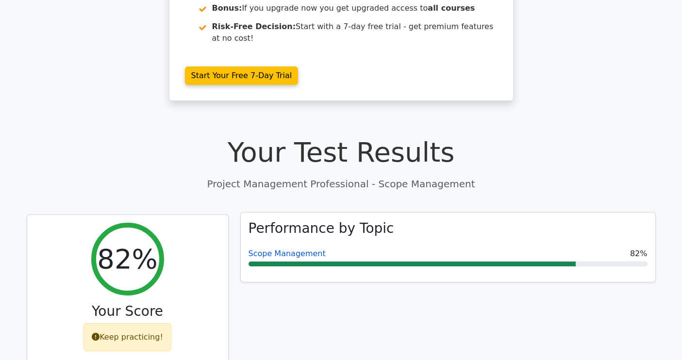
click at [300, 249] on link "Scope Management" at bounding box center [286, 253] width 77 height 9
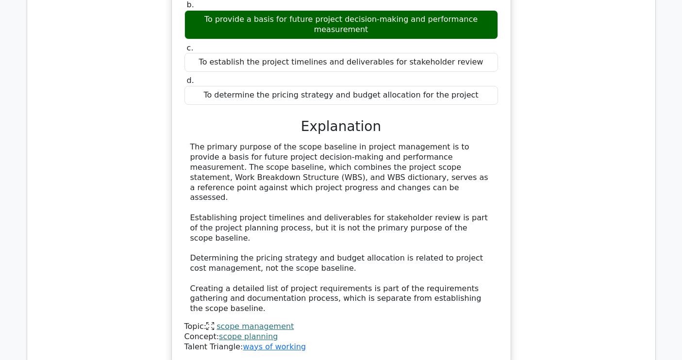
scroll to position [1241, 0]
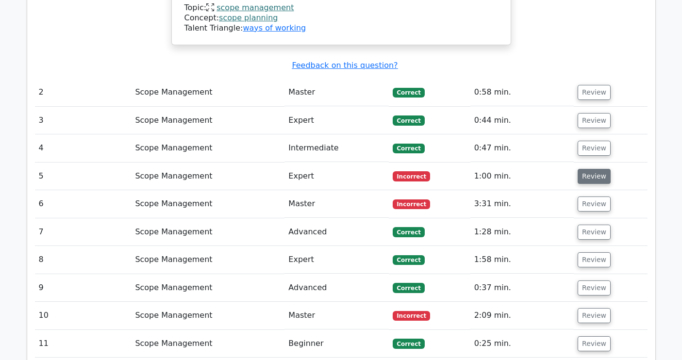
click at [589, 169] on button "Review" at bounding box center [593, 176] width 33 height 15
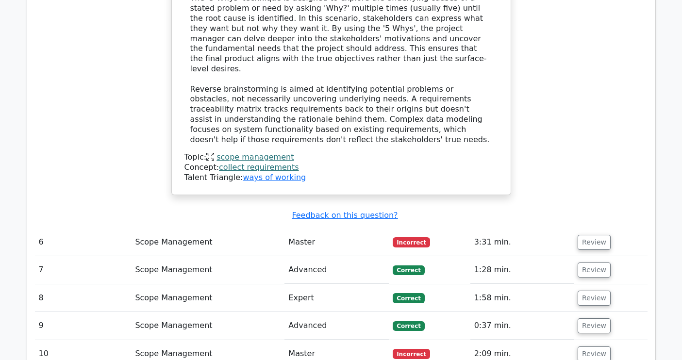
scroll to position [1813, 0]
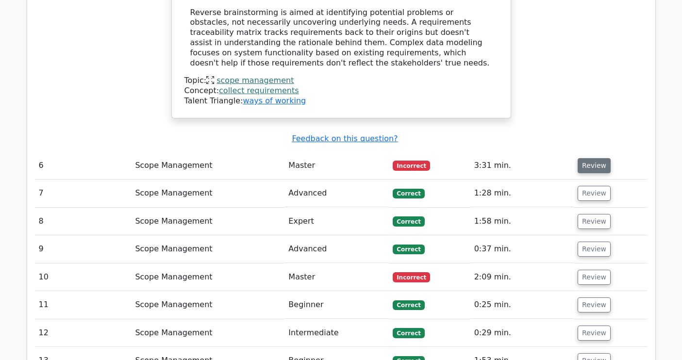
click at [597, 158] on button "Review" at bounding box center [593, 165] width 33 height 15
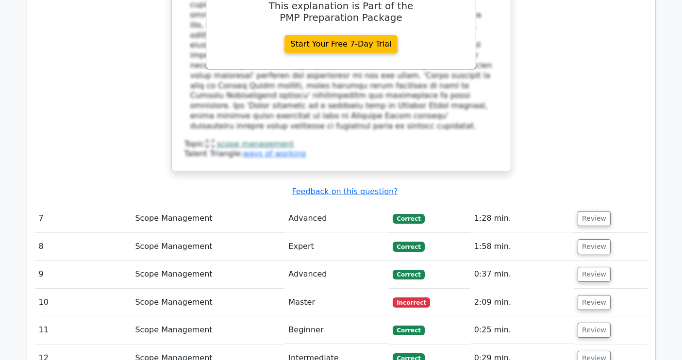
scroll to position [2291, 0]
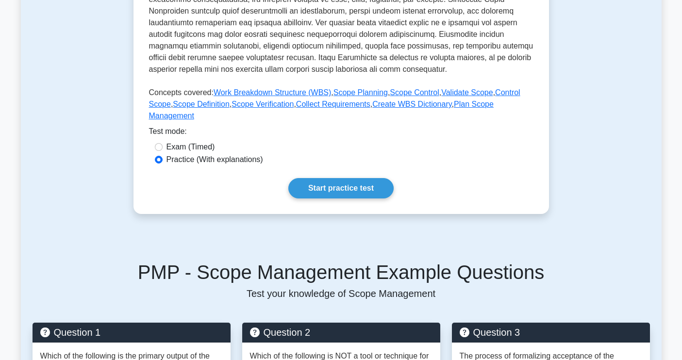
scroll to position [12, 0]
